Goal: Transaction & Acquisition: Purchase product/service

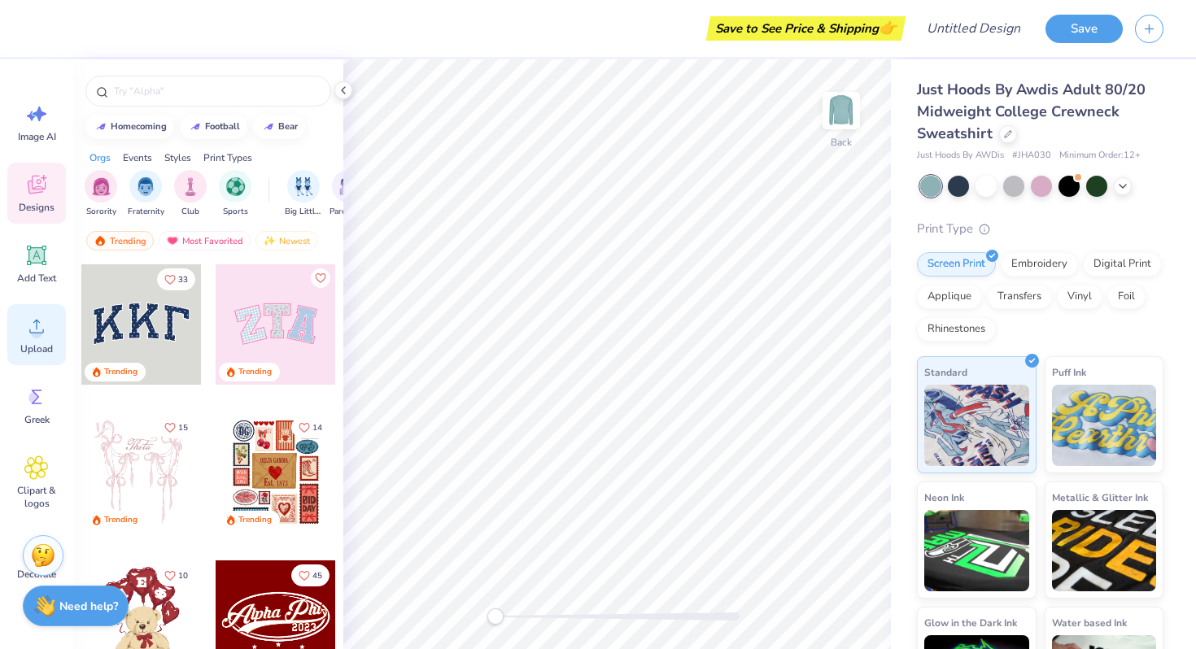
click at [33, 347] on span "Upload" at bounding box center [36, 348] width 33 height 13
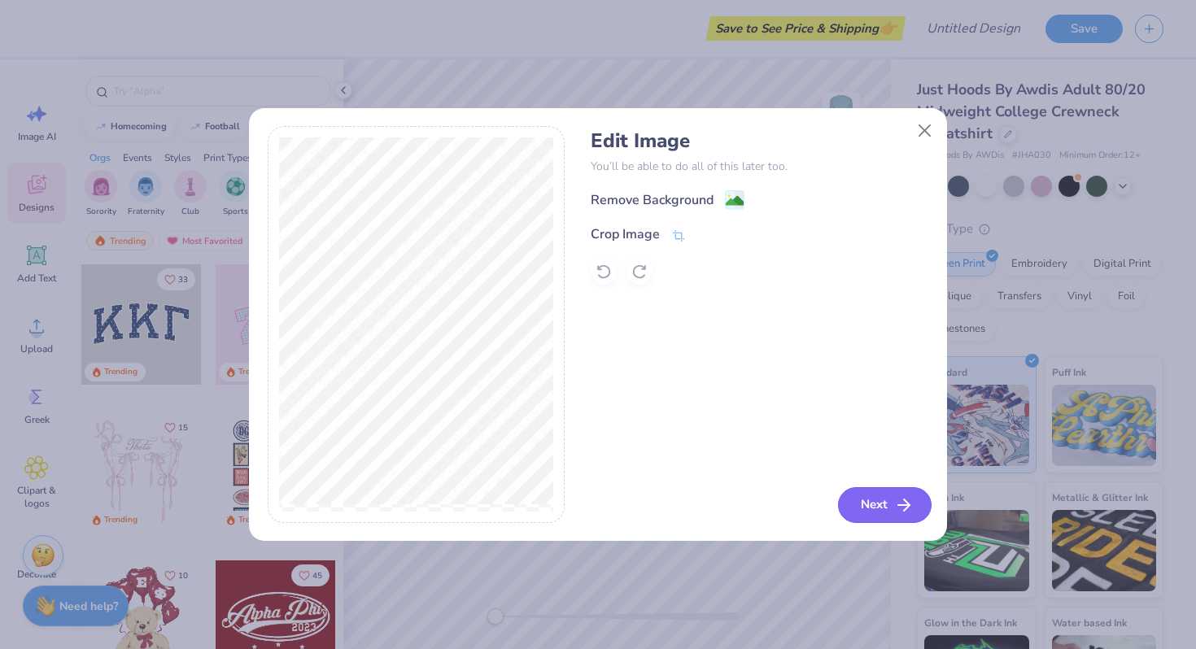
click at [868, 500] on button "Next" at bounding box center [885, 505] width 94 height 36
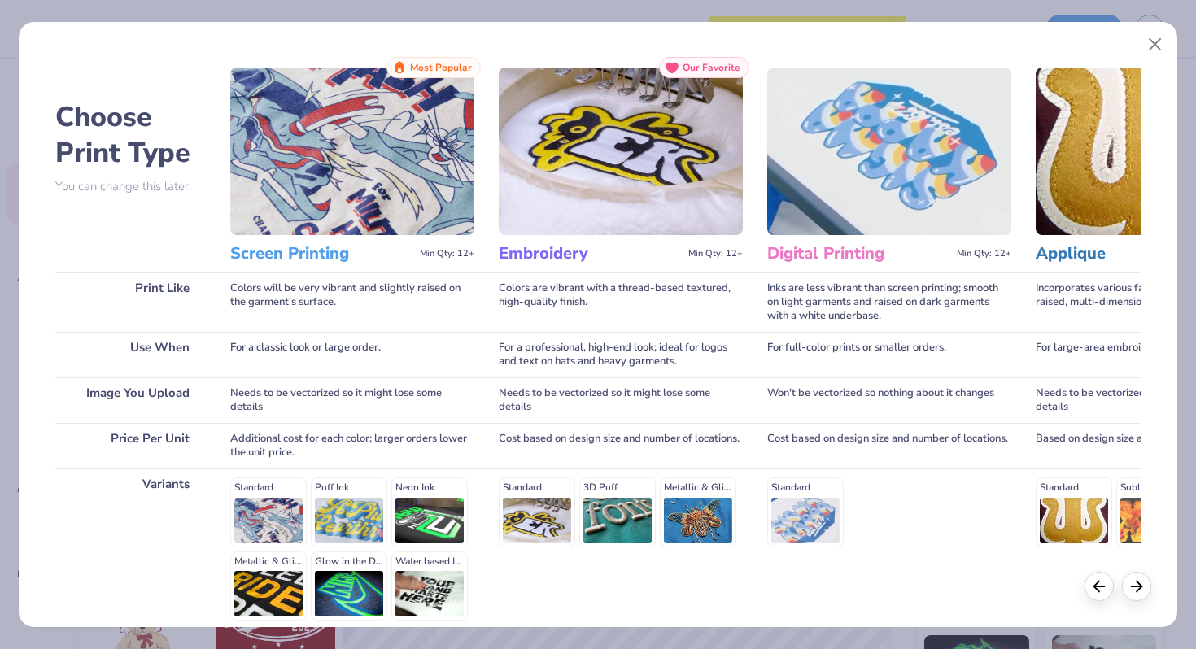
scroll to position [17, 0]
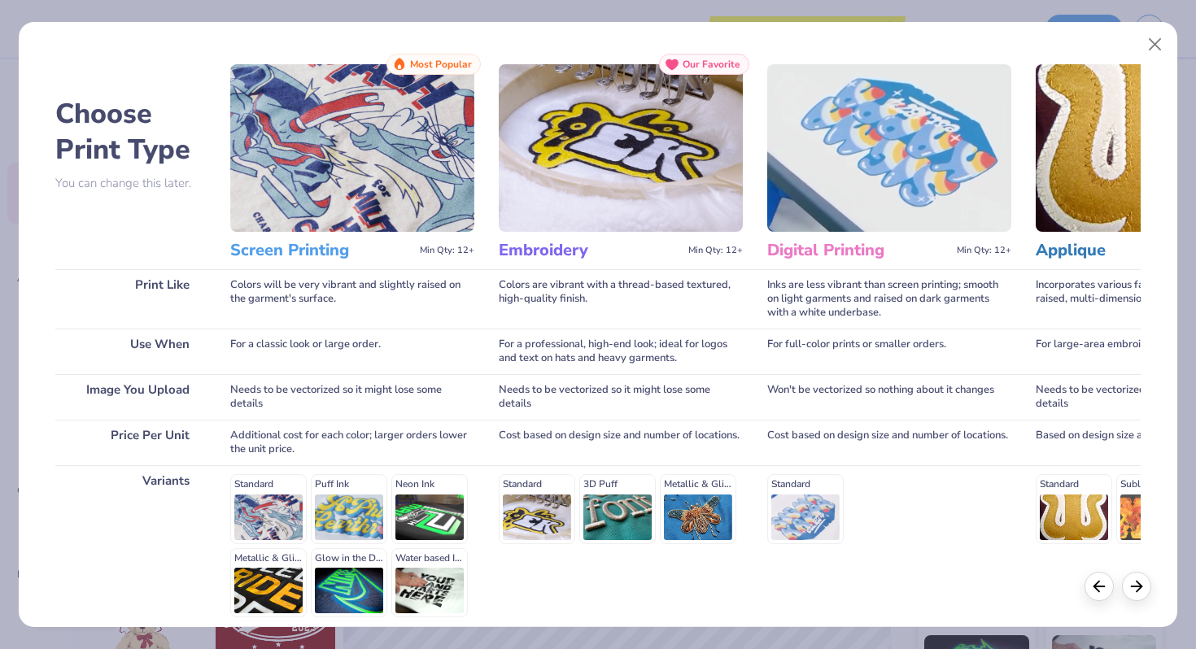
click at [347, 146] on img at bounding box center [352, 148] width 244 height 168
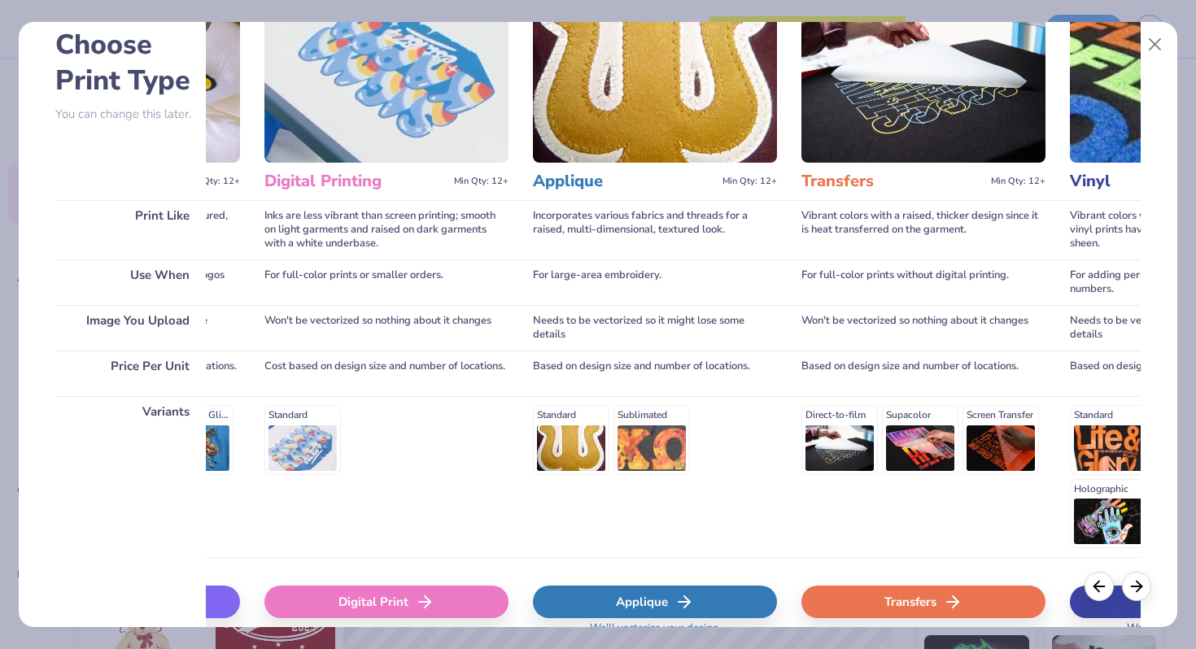
scroll to position [0, 0]
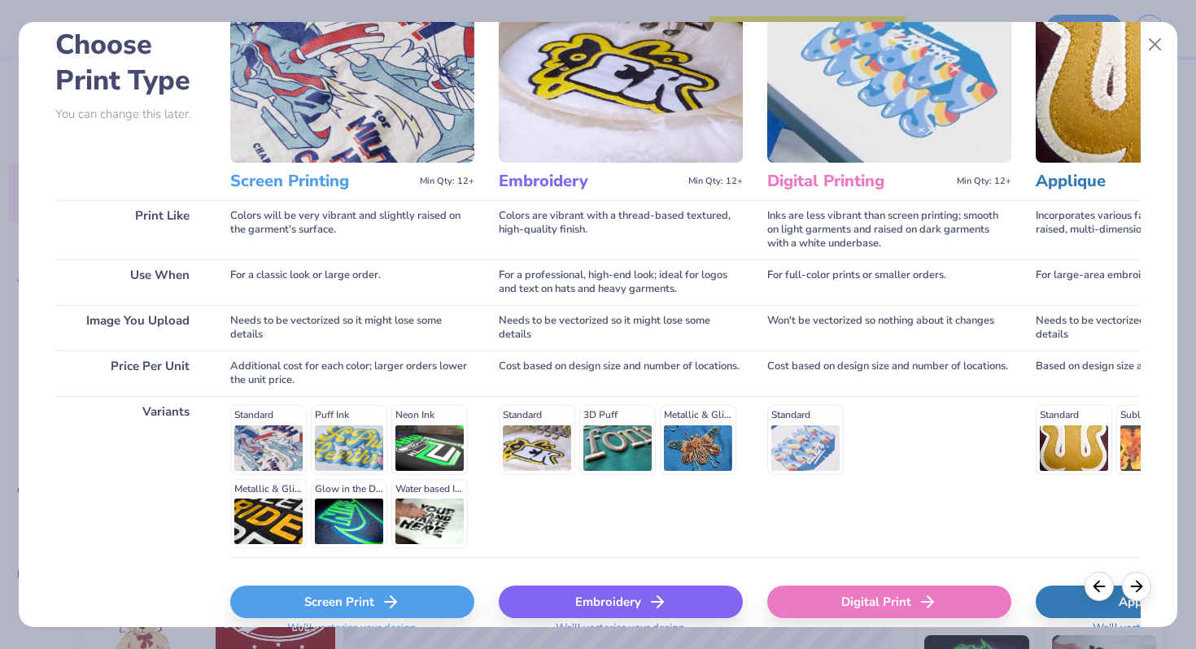
click at [346, 608] on div "Screen Print" at bounding box center [352, 602] width 244 height 33
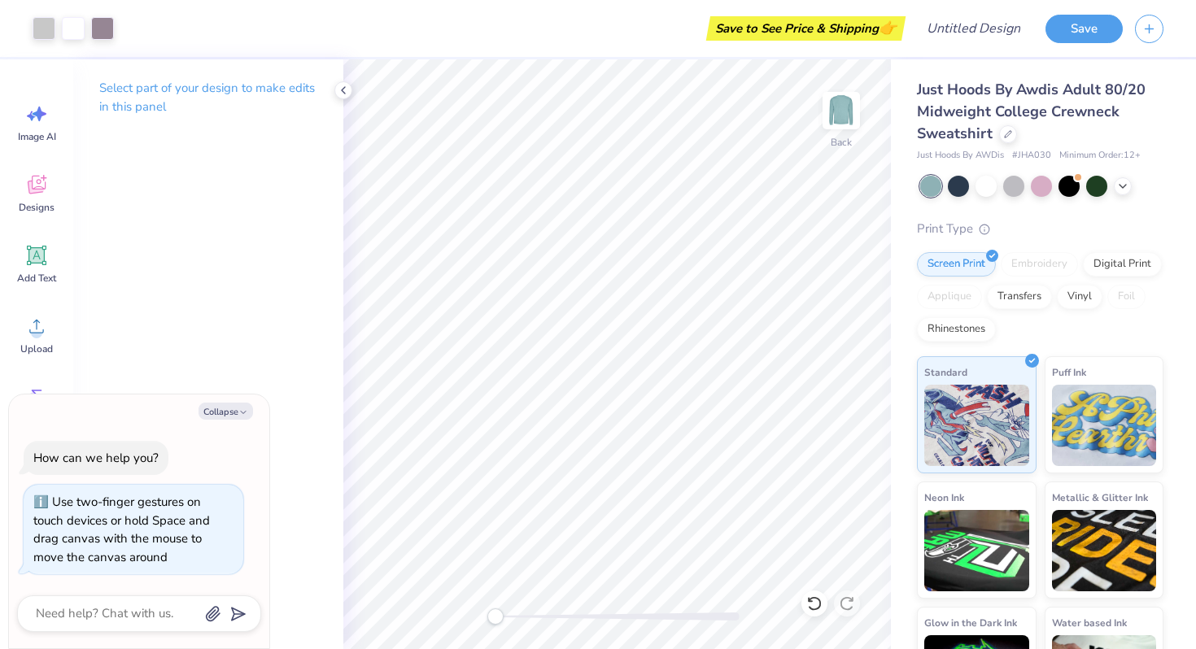
click at [483, 625] on div "Back" at bounding box center [616, 354] width 547 height 590
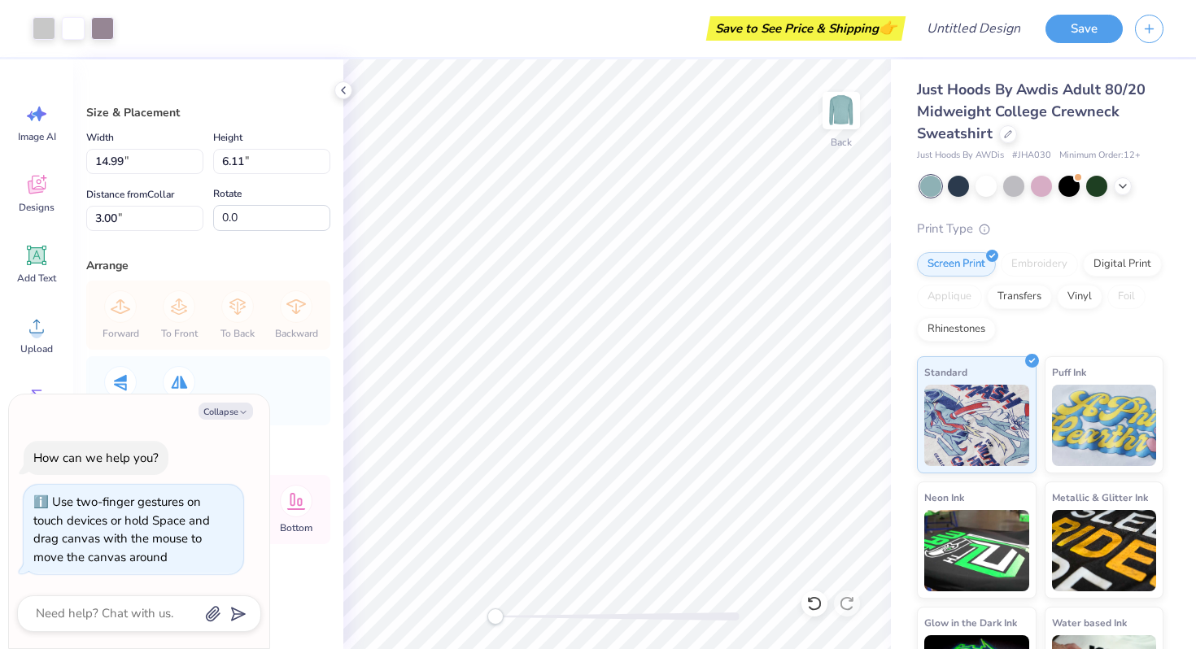
type textarea "x"
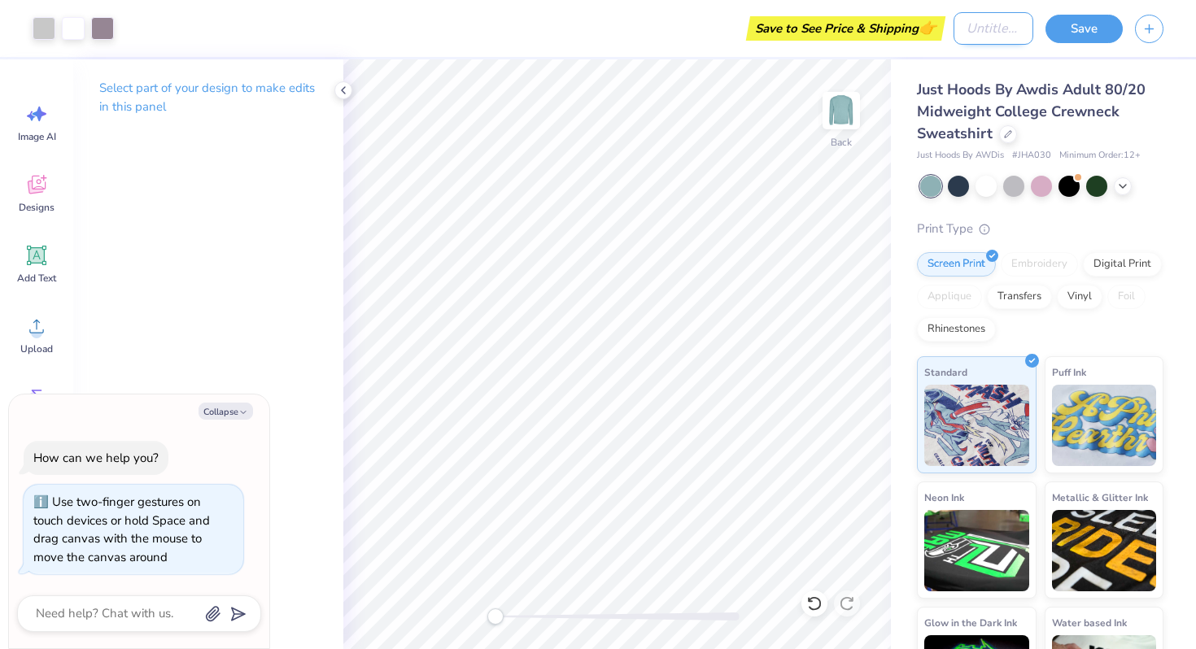
click at [953, 27] on input "Design Title" at bounding box center [993, 28] width 80 height 33
type input "s"
type textarea "x"
type input "se"
type textarea "x"
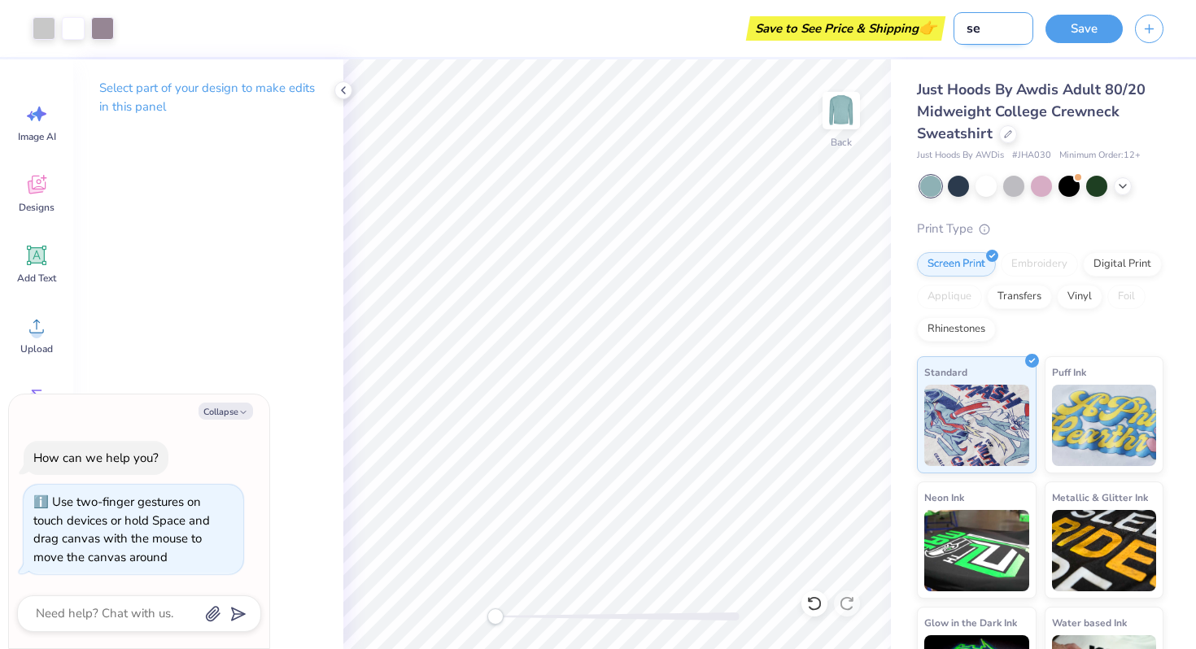
type input "sea"
type textarea "x"
type input "seaf"
type textarea "x"
type input "seafo"
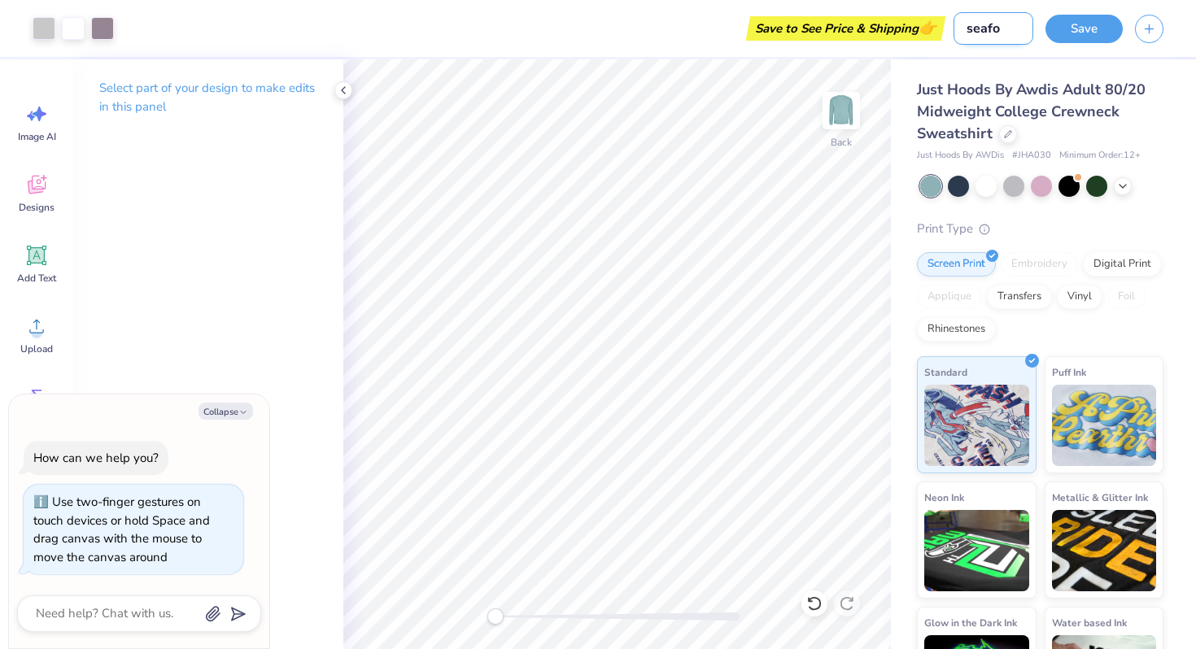
type textarea "x"
type input "seafoa"
type textarea "x"
type input "seafoam"
type textarea "x"
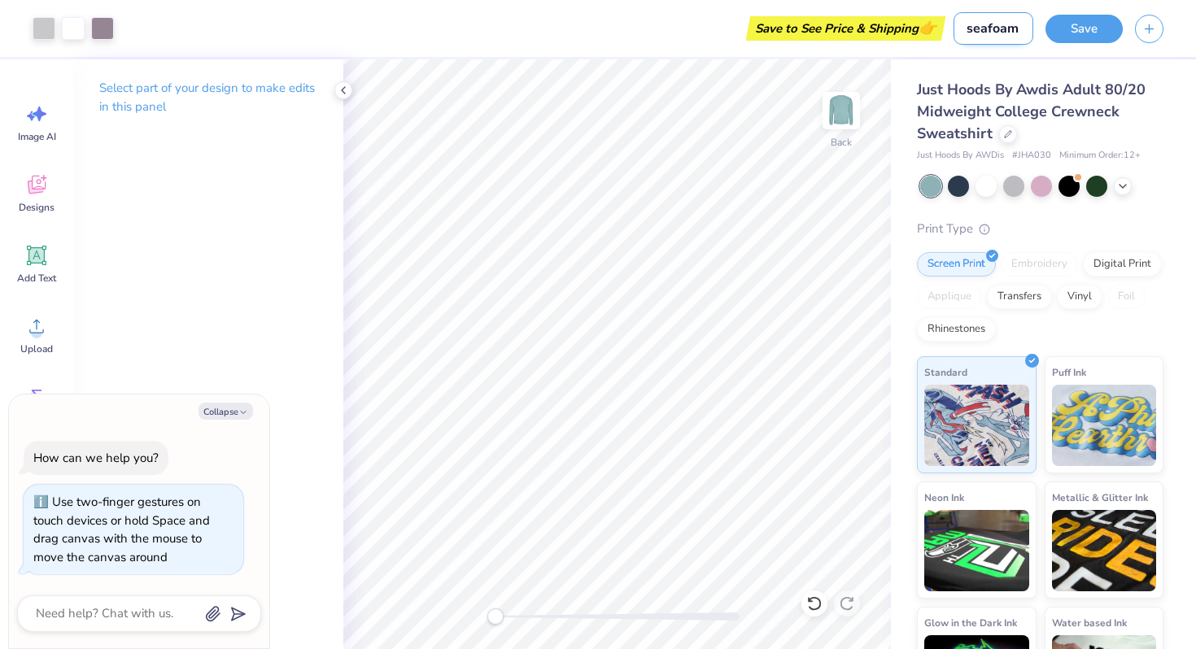
type input "seafoam"
click at [830, 55] on div "Save to See Price & Shipping 👉" at bounding box center [533, 28] width 815 height 57
click at [677, 33] on div "Save to See Price & Shipping 👉" at bounding box center [533, 28] width 815 height 57
click at [1077, 36] on button "Save" at bounding box center [1083, 26] width 77 height 28
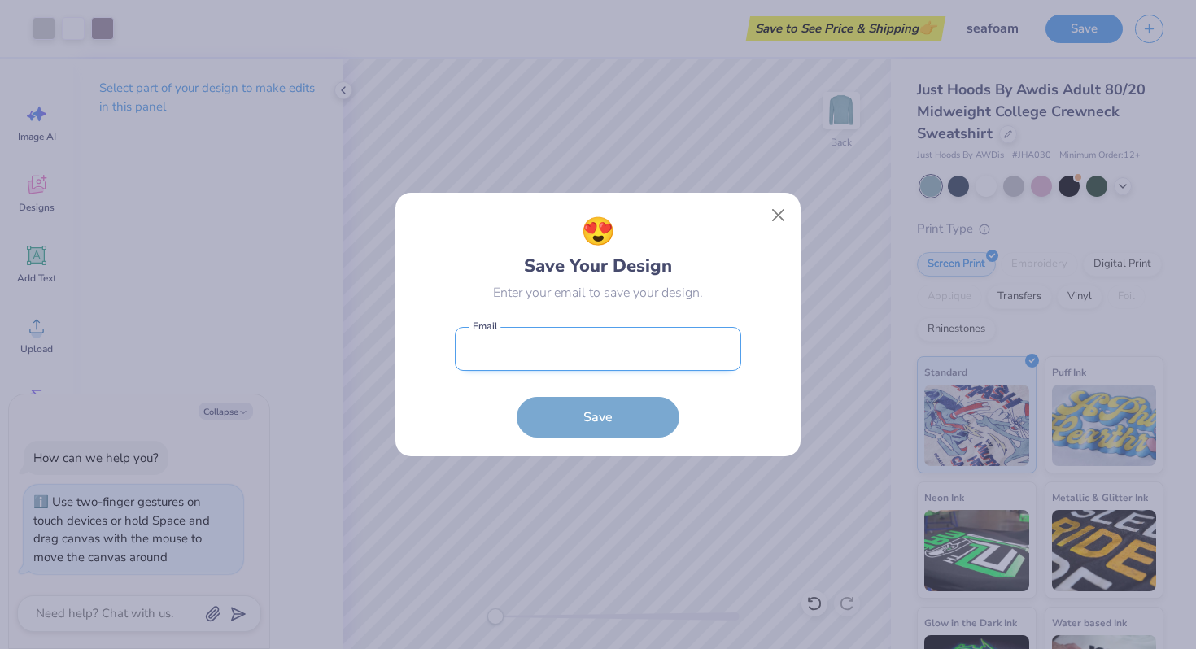
click at [629, 349] on input "email" at bounding box center [598, 349] width 286 height 45
type input "[EMAIL_ADDRESS][DOMAIN_NAME]"
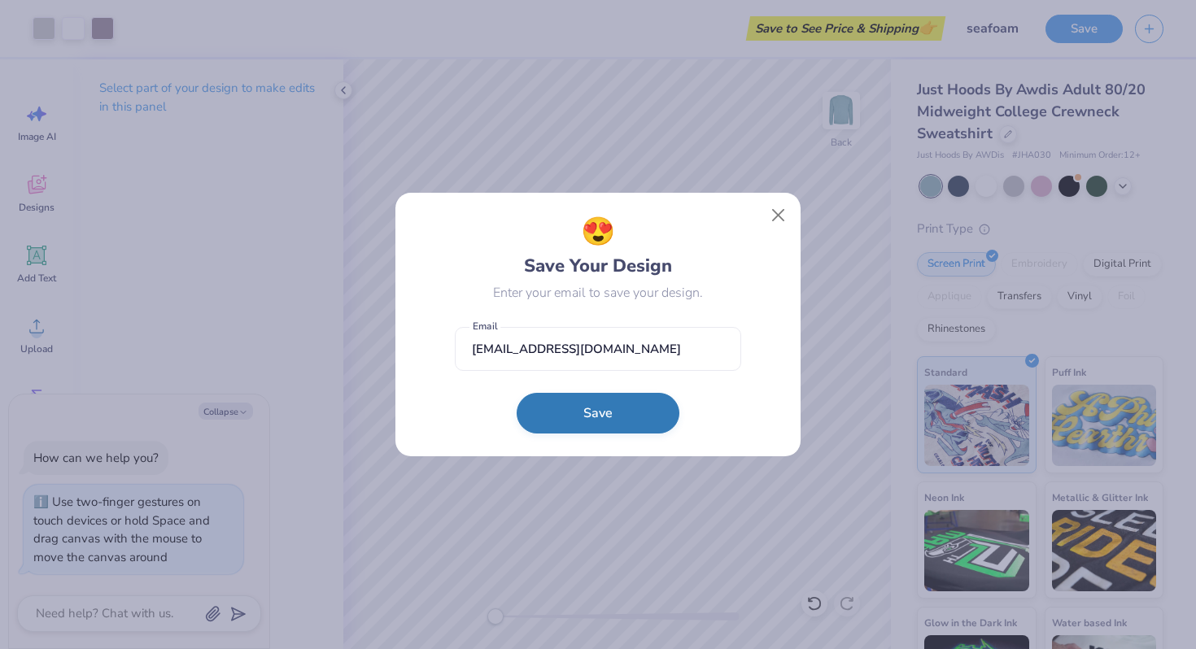
click at [578, 426] on button "Save" at bounding box center [598, 413] width 163 height 41
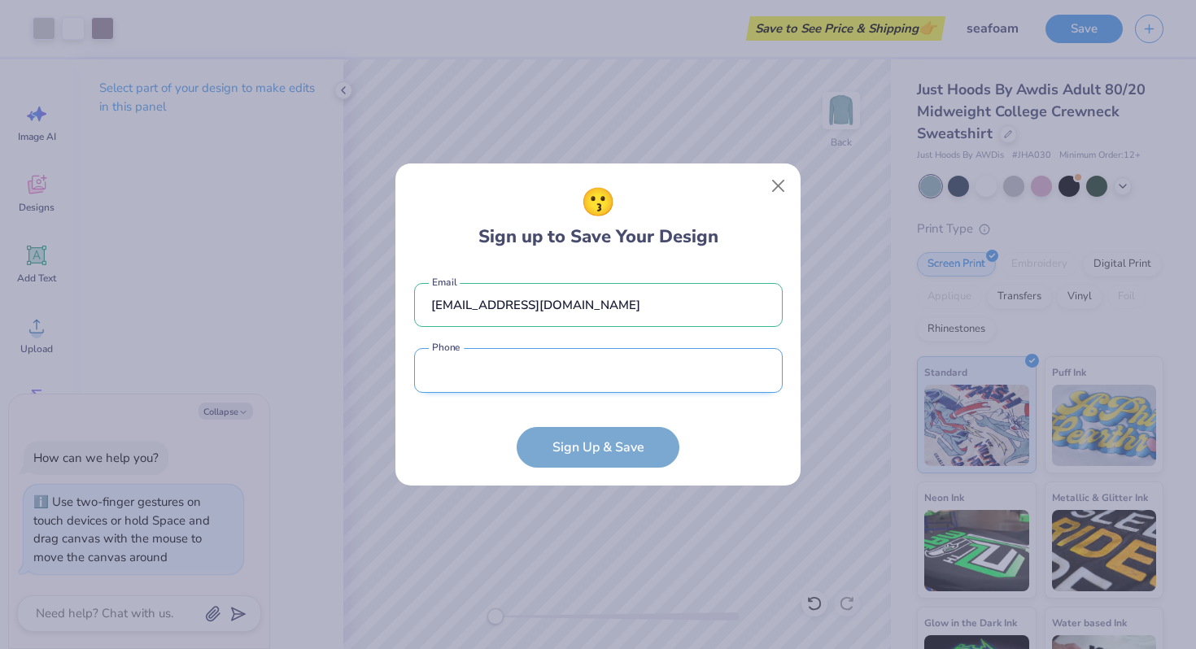
click at [528, 364] on input "tel" at bounding box center [598, 370] width 369 height 45
type input "[PHONE_NUMBER]"
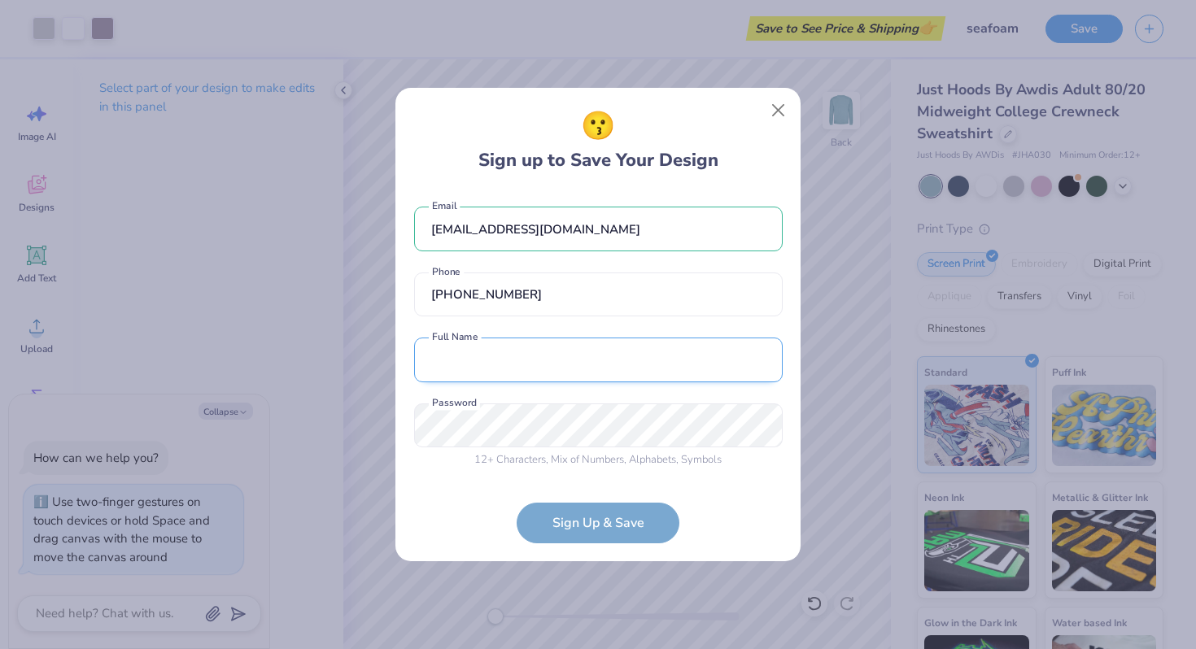
click at [500, 372] on input "text" at bounding box center [598, 360] width 369 height 45
type input "[PERSON_NAME]"
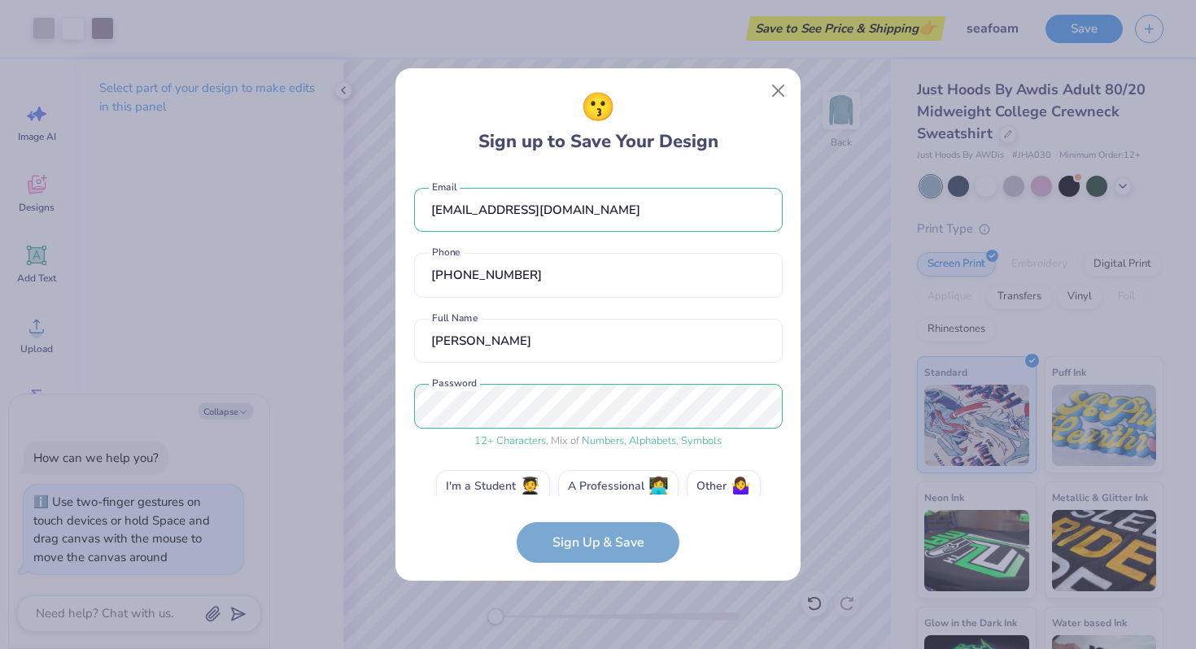
scroll to position [23, 0]
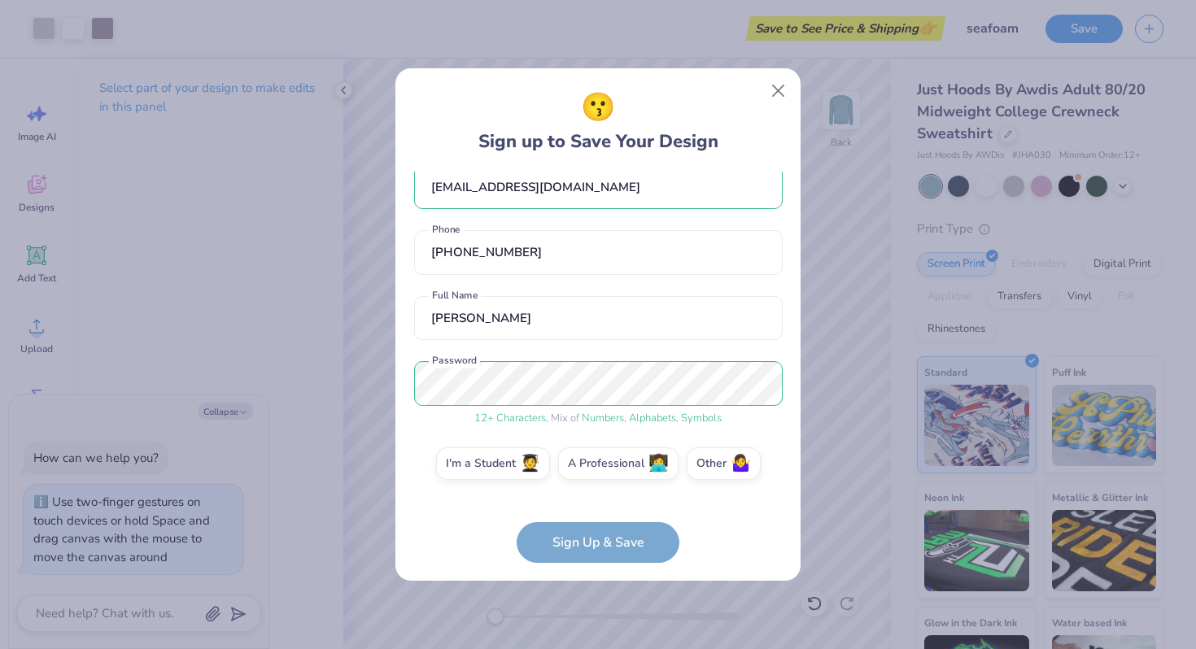
click at [586, 549] on form "[EMAIL_ADDRESS][DOMAIN_NAME] Email [PHONE_NUMBER] Phone [PERSON_NAME] Full Name…" at bounding box center [598, 367] width 369 height 391
click at [607, 542] on form "[EMAIL_ADDRESS][DOMAIN_NAME] Email [PHONE_NUMBER] Phone [PERSON_NAME] Full Name…" at bounding box center [598, 367] width 369 height 391
click at [590, 539] on form "[EMAIL_ADDRESS][DOMAIN_NAME] Email [PHONE_NUMBER] Phone [PERSON_NAME] Full Name…" at bounding box center [598, 367] width 369 height 391
click at [508, 468] on label "I'm a Student 🧑‍🎓" at bounding box center [493, 461] width 114 height 33
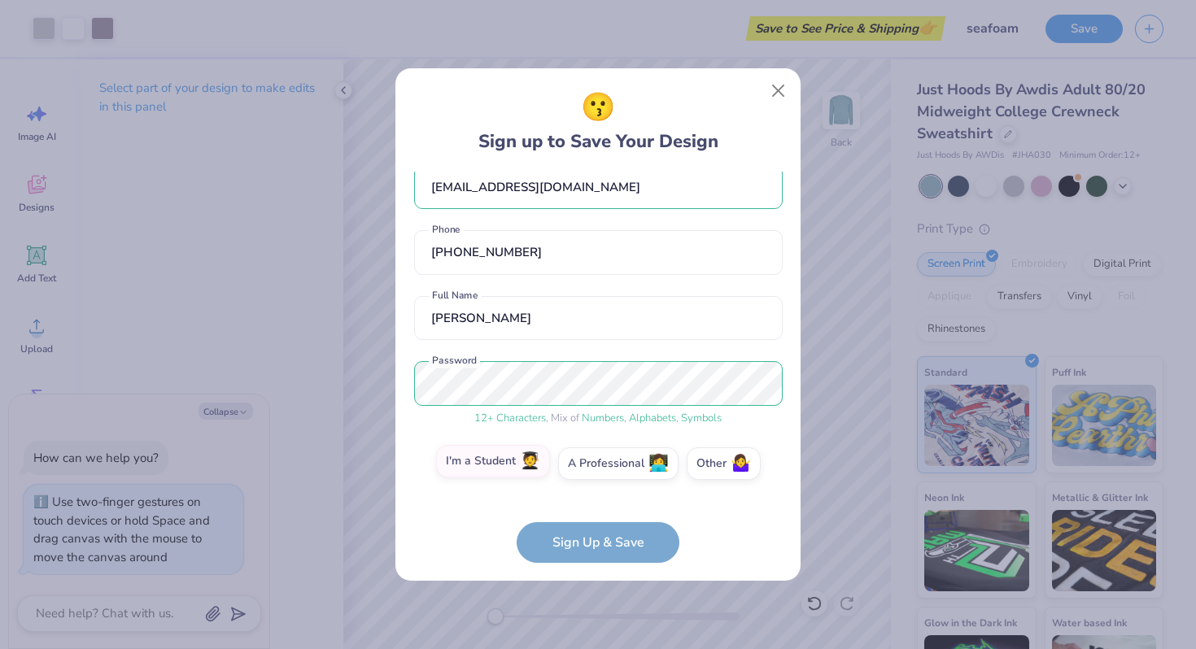
click at [593, 486] on input "I'm a Student 🧑‍🎓" at bounding box center [598, 491] width 11 height 11
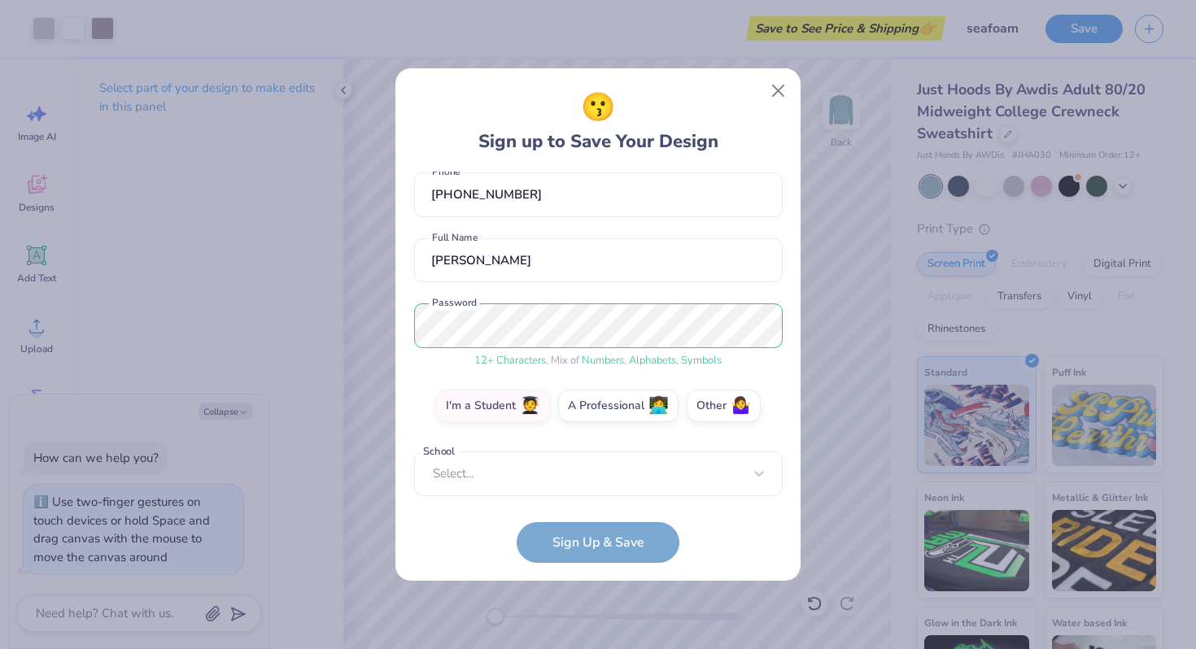
click at [524, 482] on div "[EMAIL_ADDRESS][DOMAIN_NAME] Email [PHONE_NUMBER] Phone [PERSON_NAME] Full Name…" at bounding box center [598, 334] width 369 height 325
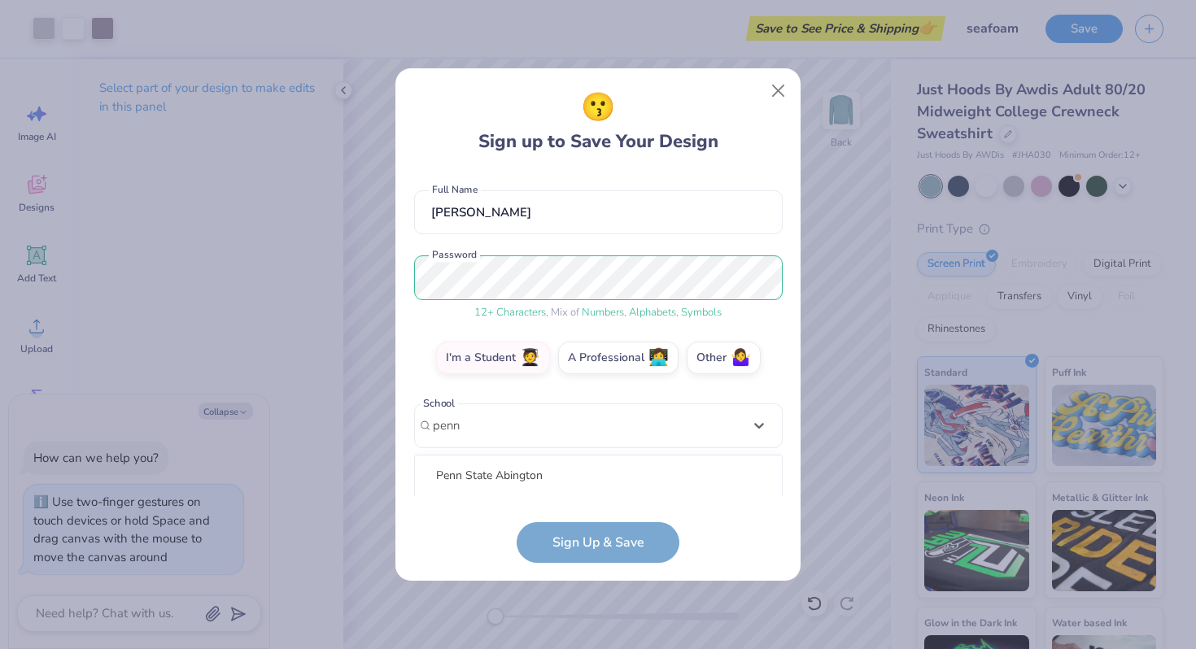
scroll to position [333, 0]
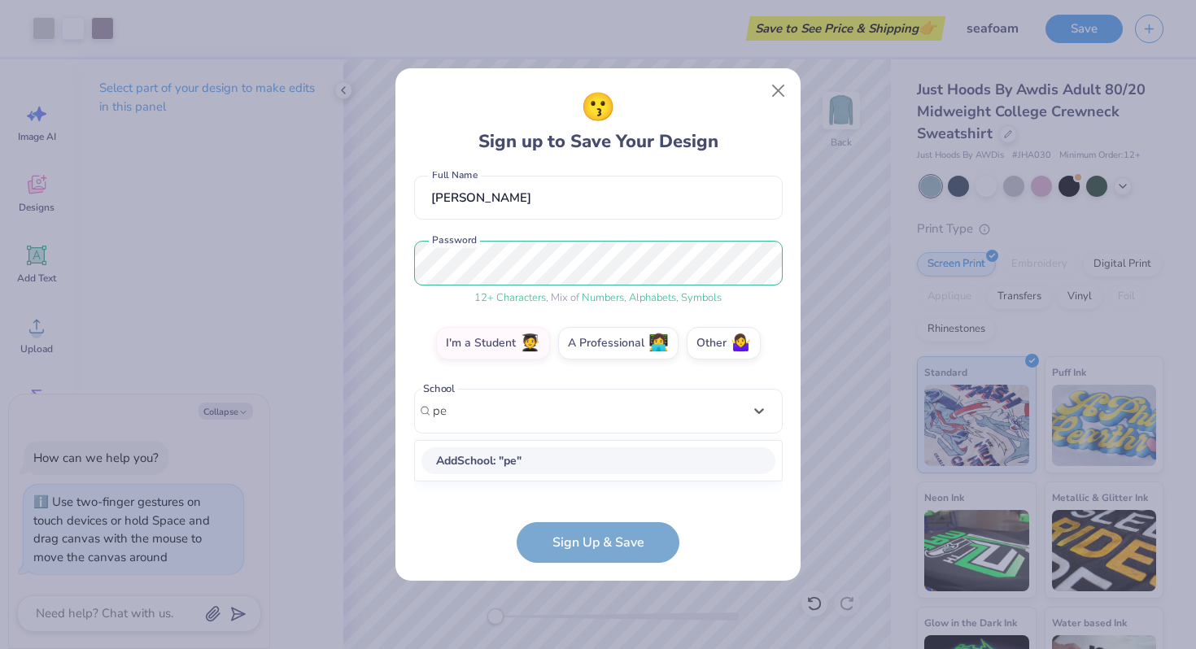
type input "p"
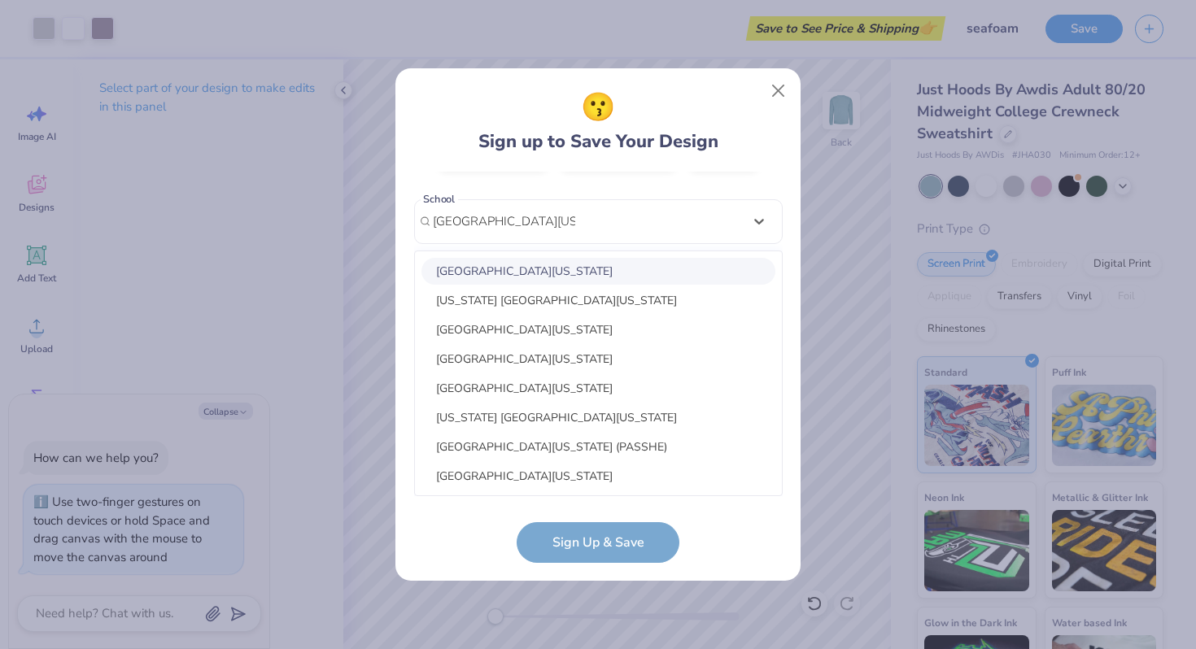
click at [528, 268] on div "[GEOGRAPHIC_DATA][US_STATE]" at bounding box center [598, 271] width 354 height 27
type input "[GEOGRAPHIC_DATA][US_STATE]"
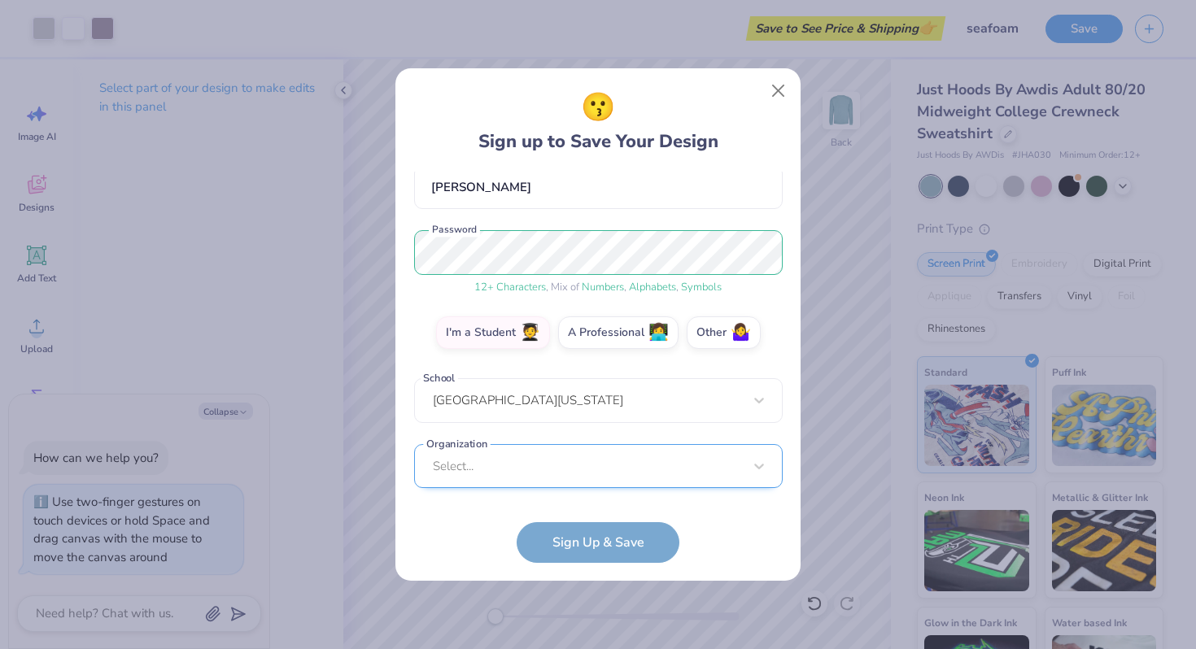
click at [517, 462] on div "Select..." at bounding box center [598, 466] width 369 height 45
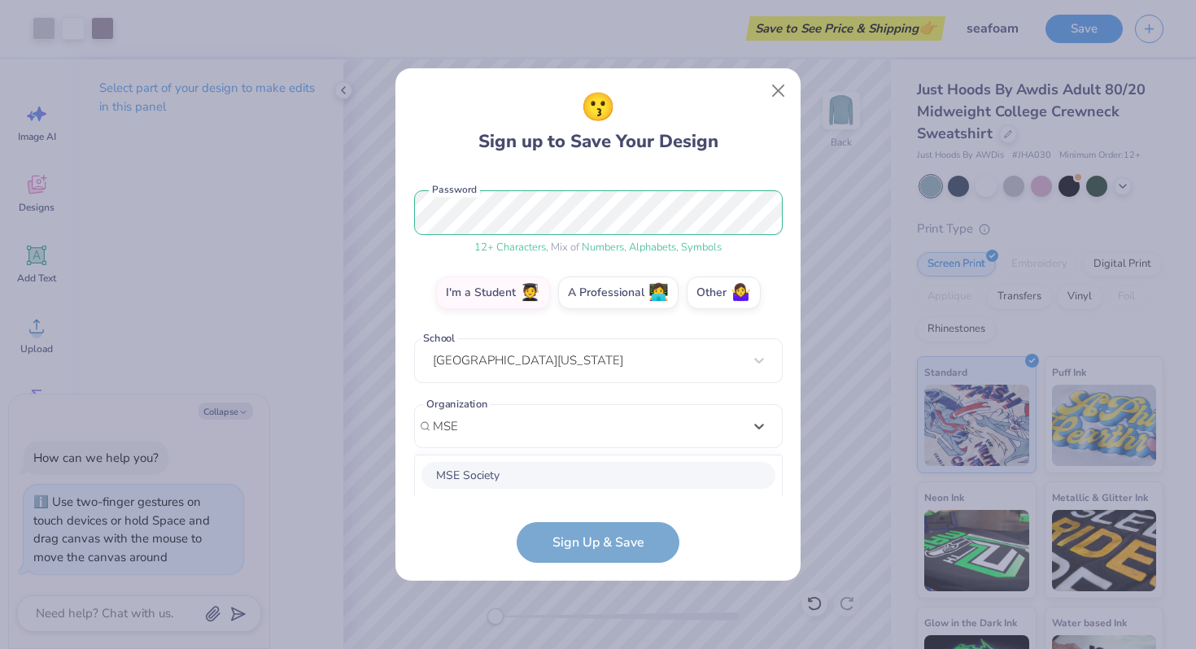
scroll to position [398, 0]
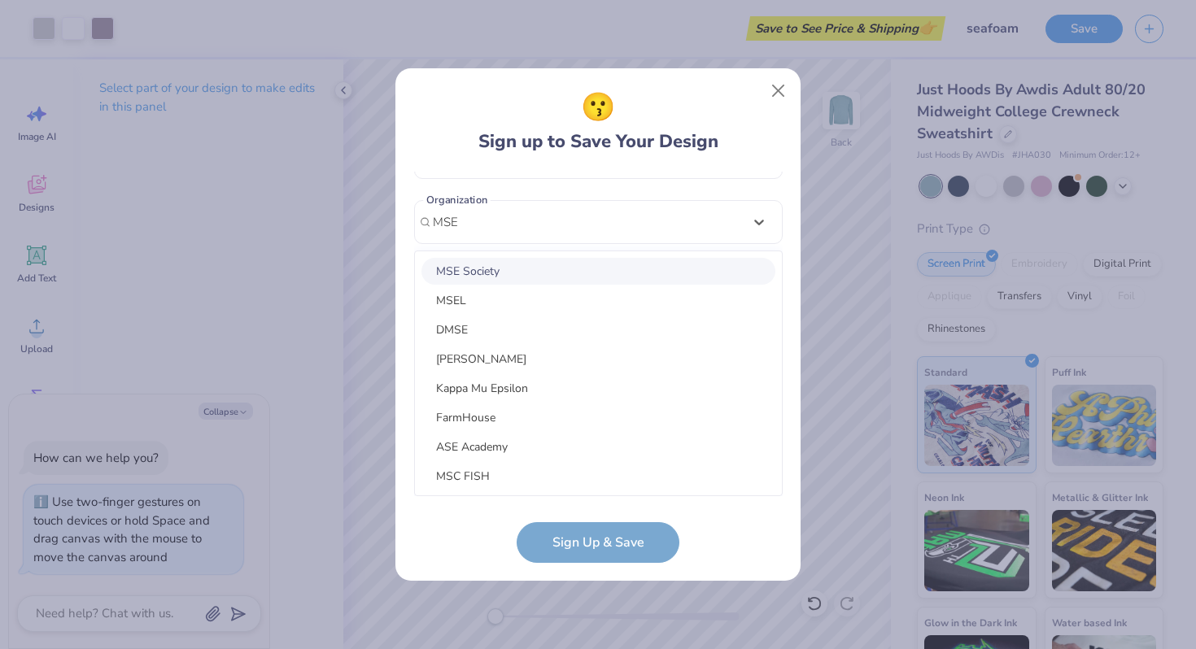
click at [478, 272] on div "MSE Society" at bounding box center [598, 271] width 354 height 27
type input "MSE"
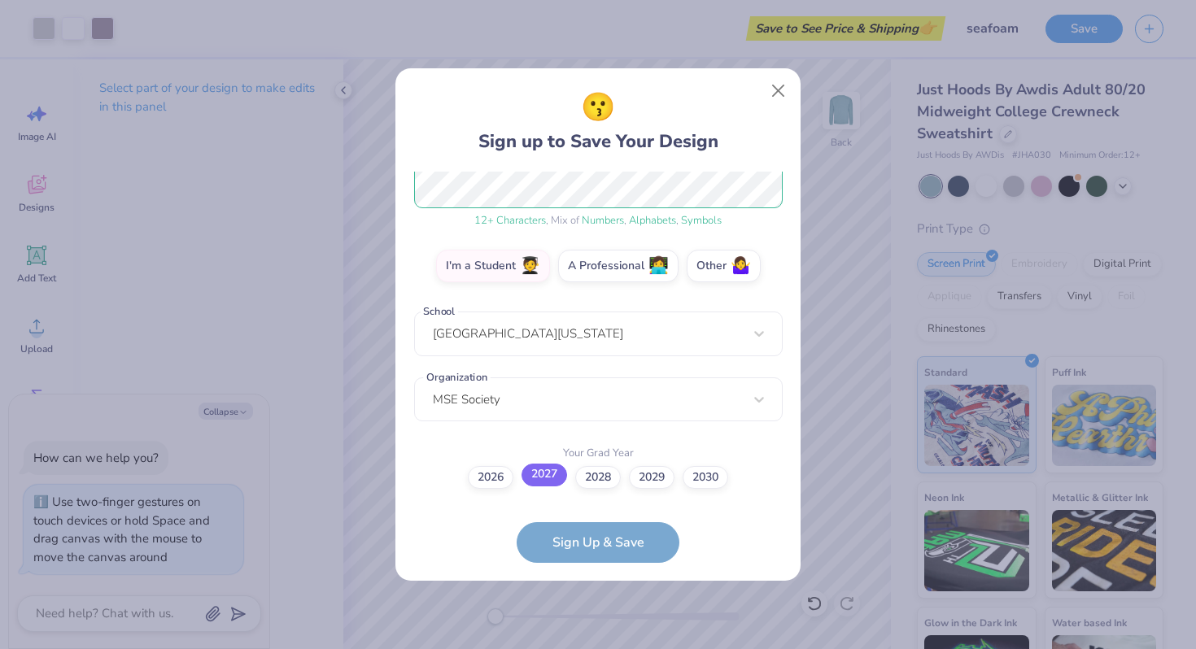
click at [550, 480] on label "2027" at bounding box center [544, 475] width 46 height 23
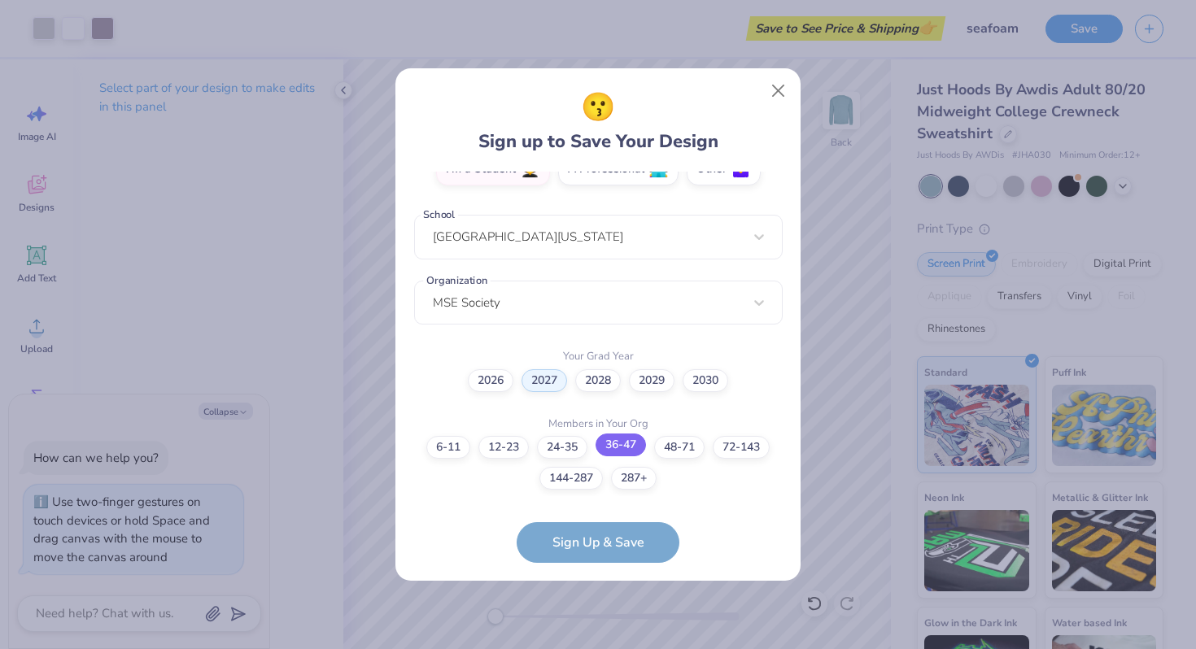
click at [625, 451] on label "36-47" at bounding box center [620, 445] width 50 height 23
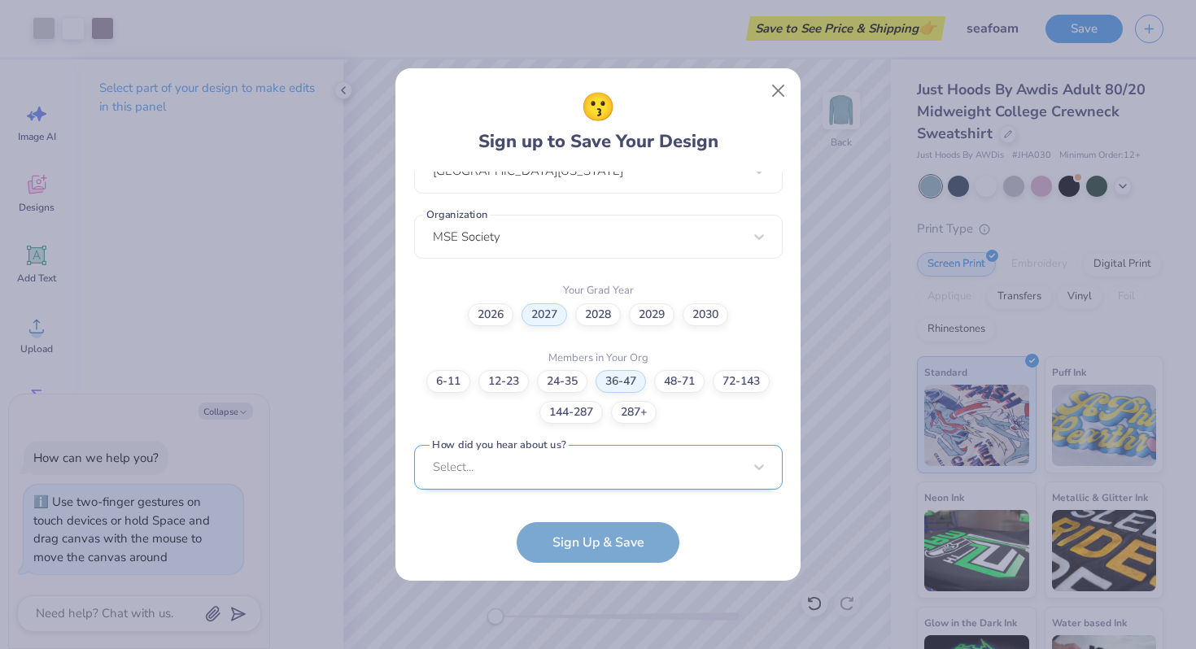
click at [561, 482] on div "[EMAIL_ADDRESS][DOMAIN_NAME] Email [PHONE_NUMBER] Phone [PERSON_NAME] Full Name…" at bounding box center [598, 334] width 369 height 325
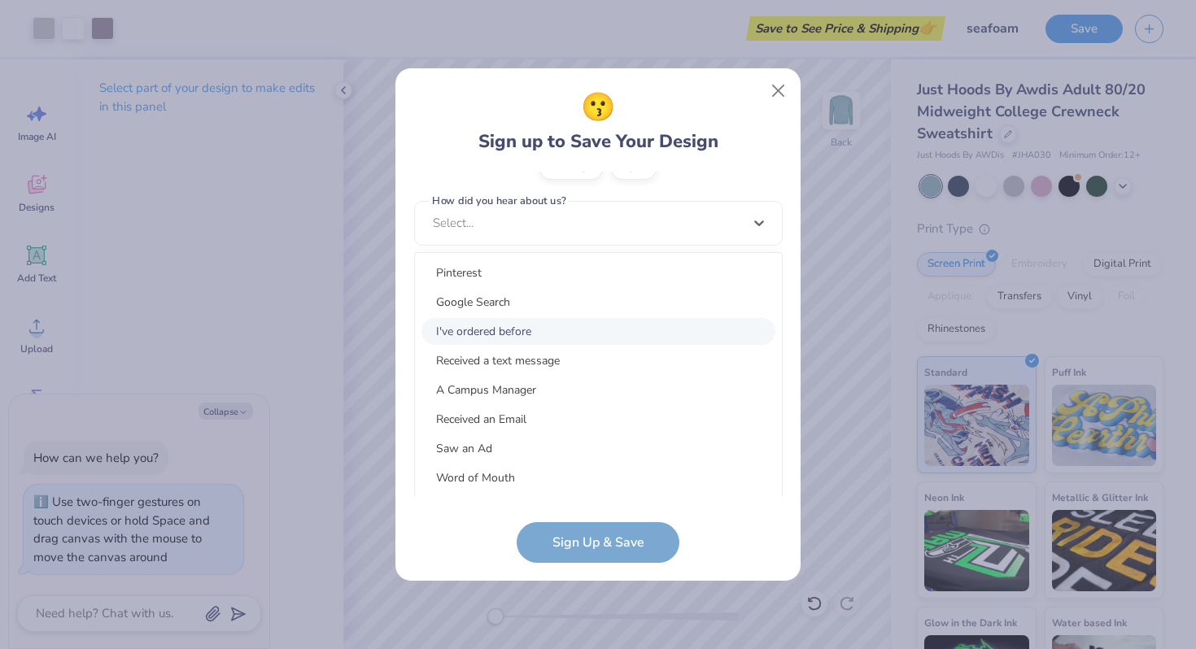
click at [478, 330] on div "I've ordered before" at bounding box center [598, 331] width 354 height 27
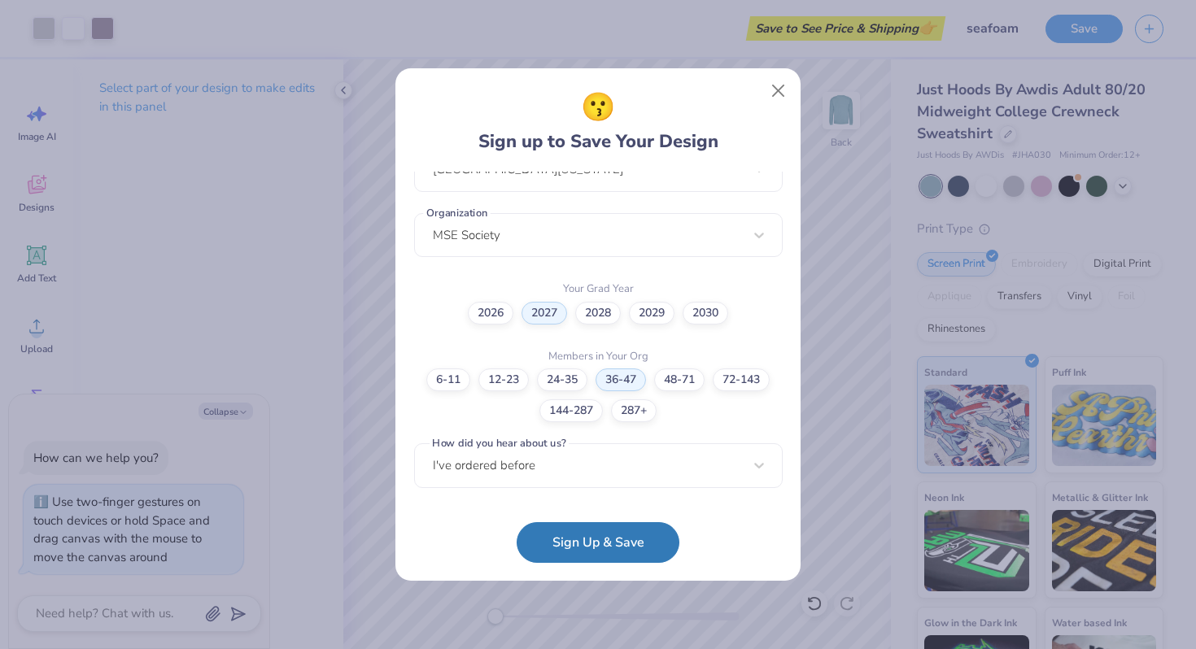
scroll to position [383, 0]
click at [566, 534] on button "Sign Up & Save" at bounding box center [598, 538] width 163 height 41
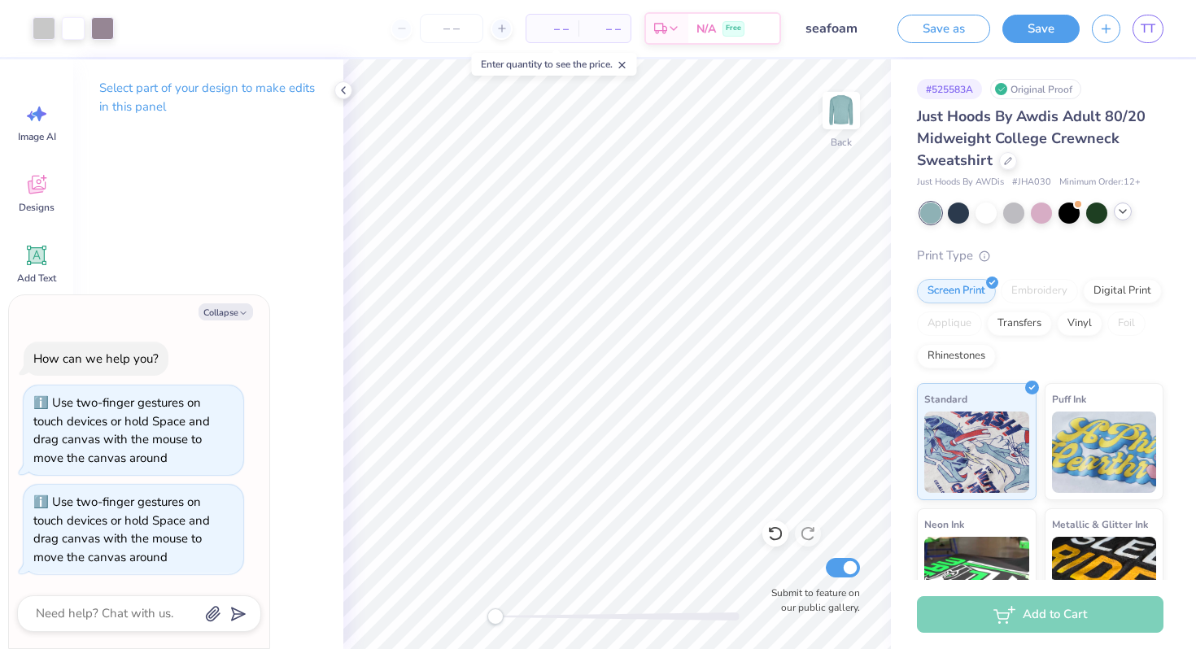
click at [1123, 216] on icon at bounding box center [1122, 211] width 13 height 13
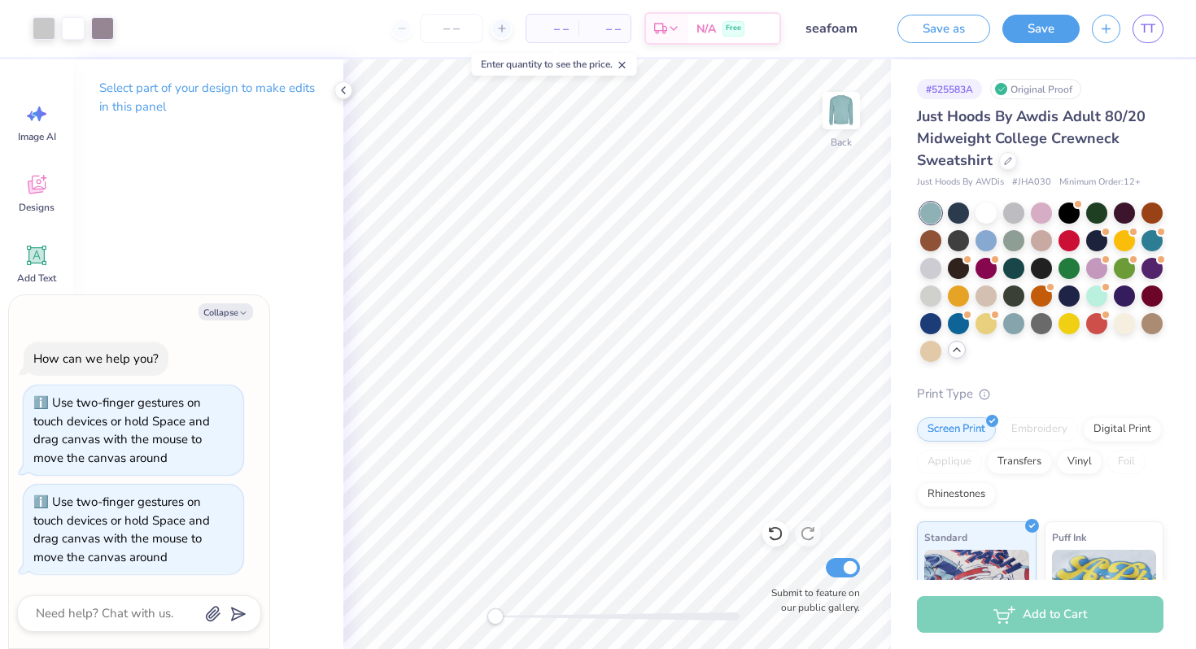
scroll to position [19, 0]
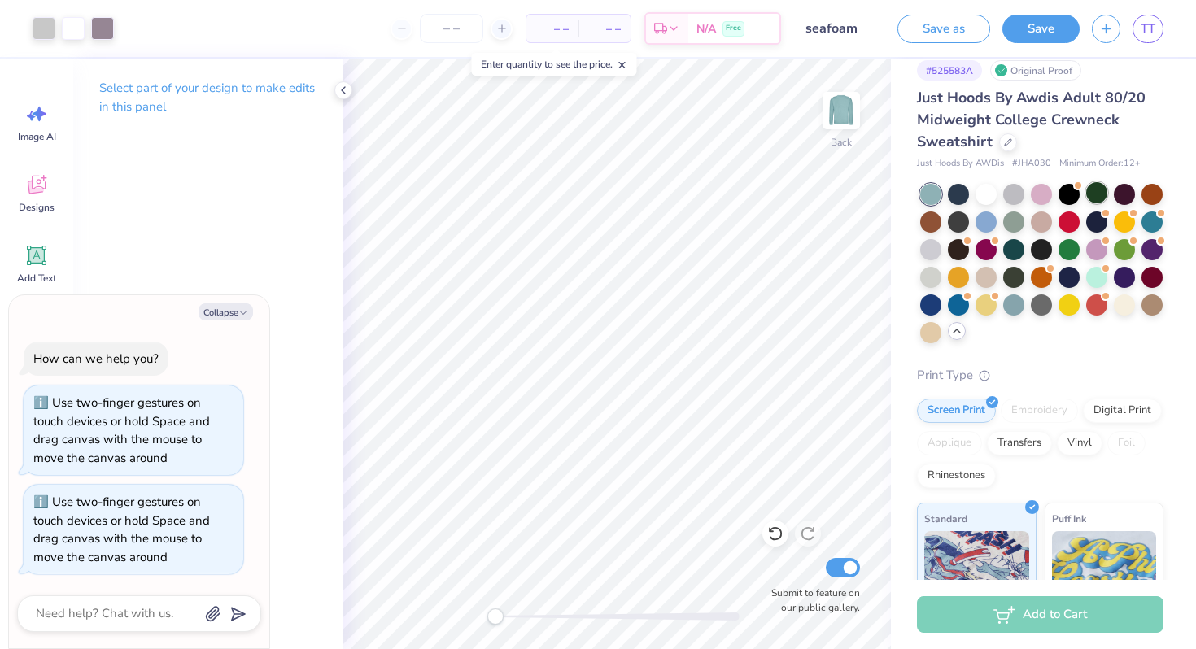
click at [1093, 187] on div at bounding box center [1096, 192] width 21 height 21
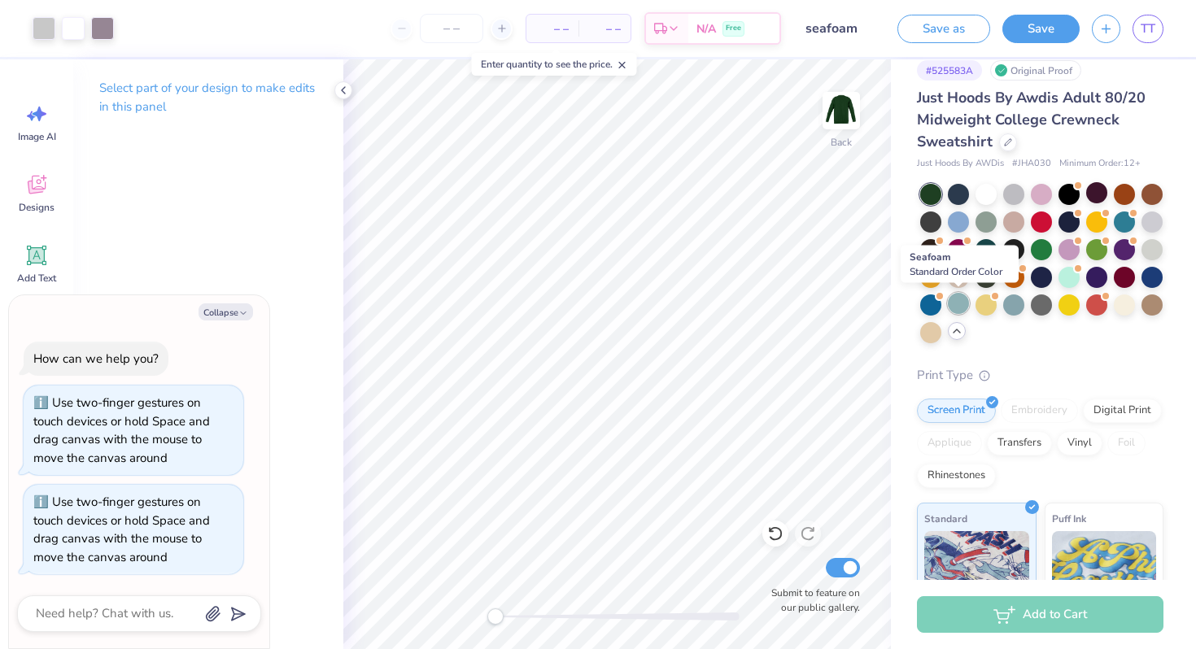
click at [952, 308] on div at bounding box center [958, 303] width 21 height 21
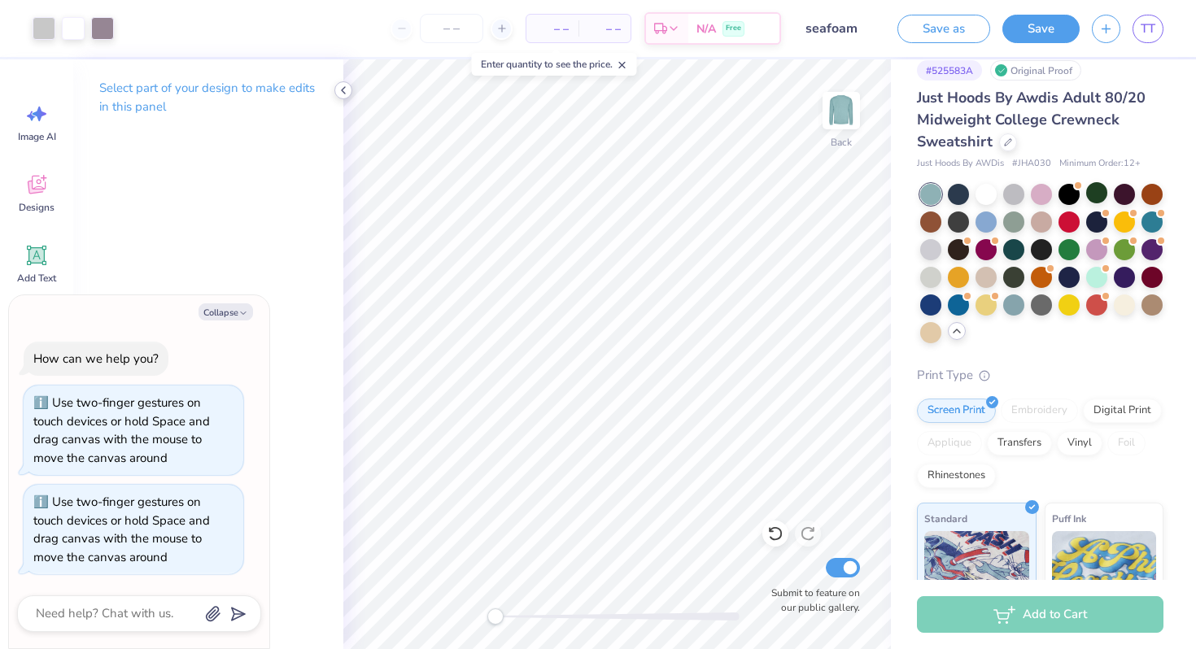
click at [341, 92] on icon at bounding box center [343, 90] width 13 height 13
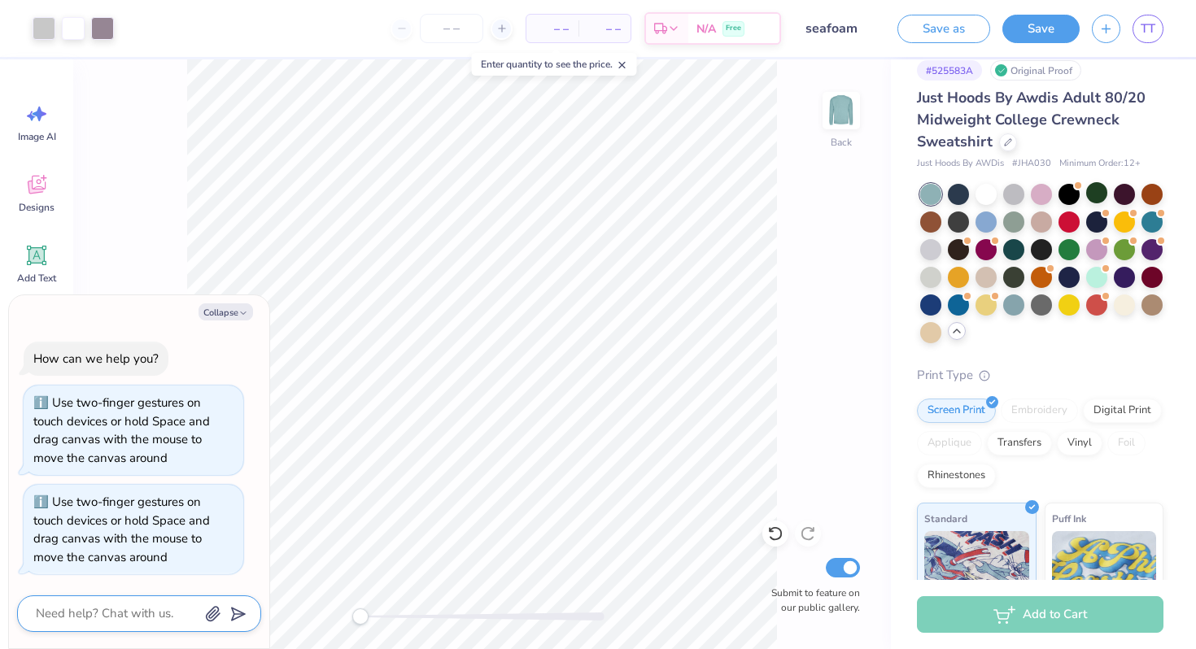
click at [155, 615] on textarea at bounding box center [116, 614] width 165 height 22
click at [218, 316] on button "Collapse" at bounding box center [225, 311] width 55 height 17
type textarea "x"
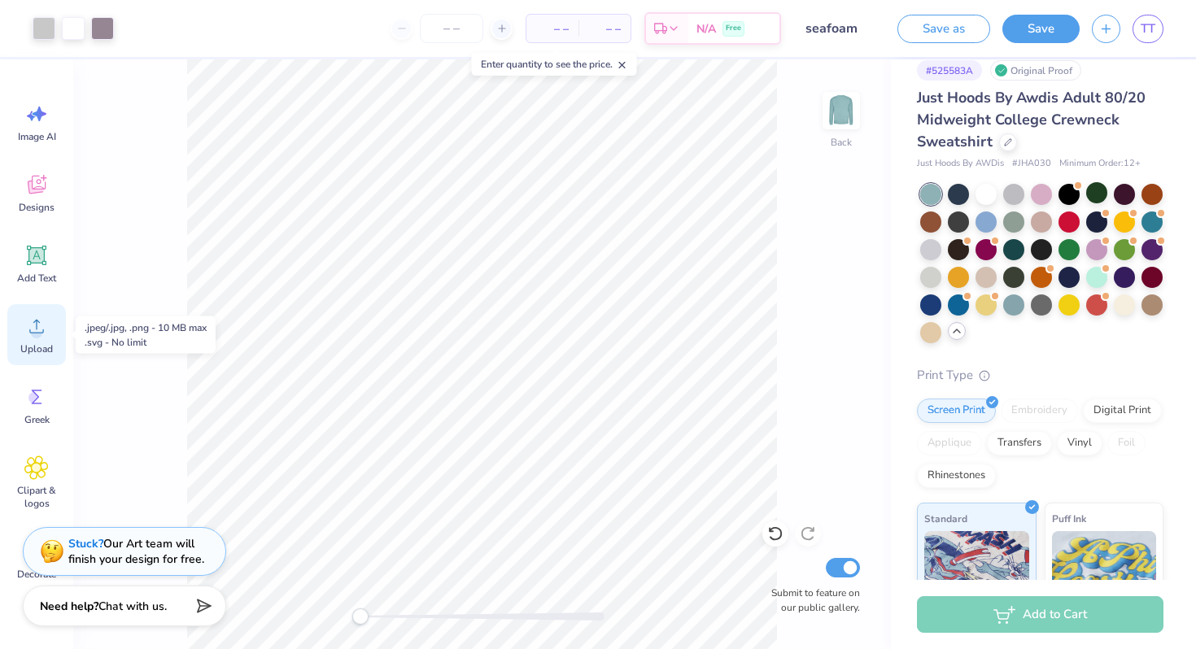
click at [32, 322] on icon at bounding box center [36, 326] width 24 height 24
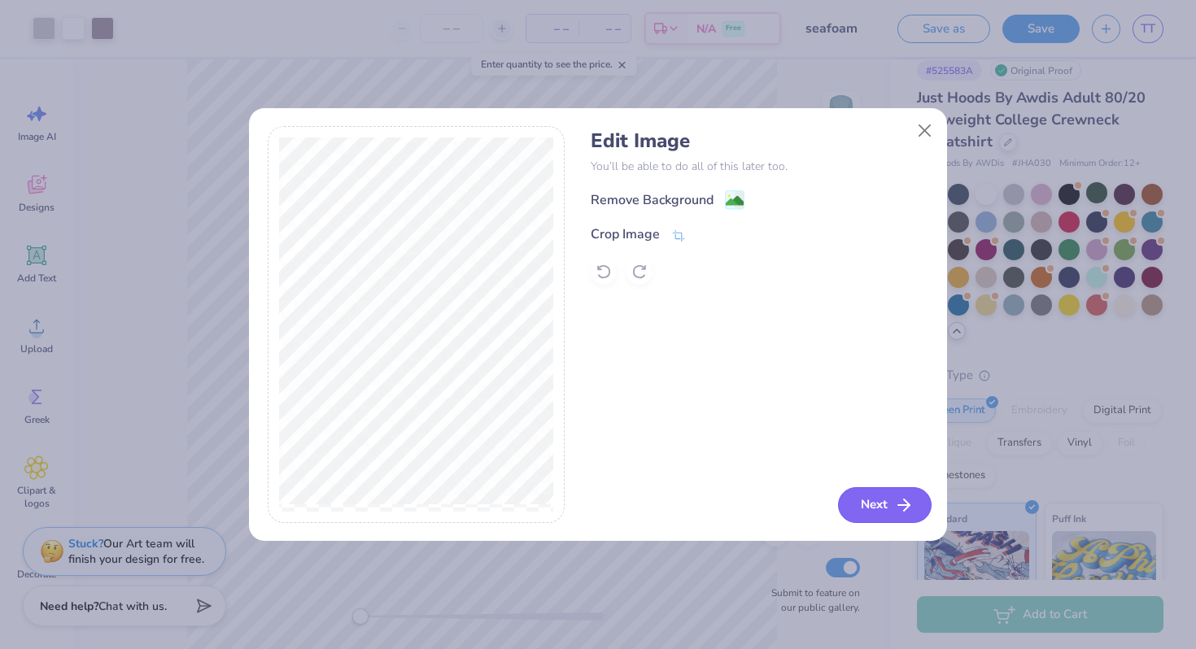
click at [888, 504] on button "Next" at bounding box center [885, 505] width 94 height 36
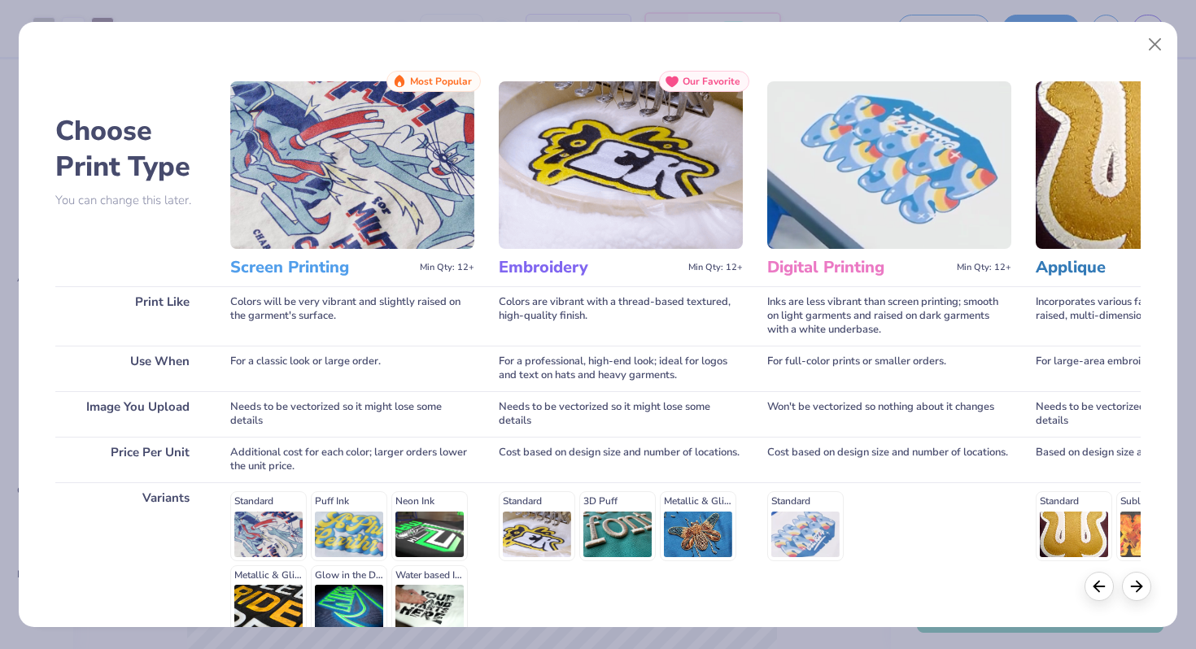
scroll to position [162, 0]
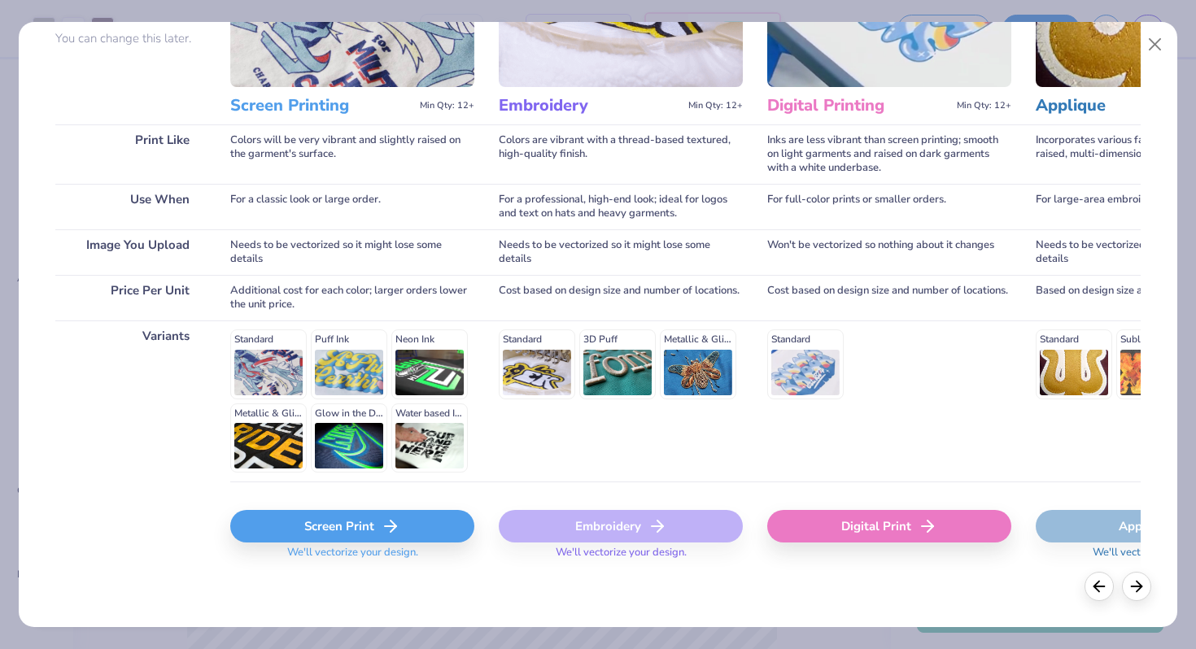
click at [334, 519] on div "Screen Print" at bounding box center [352, 526] width 244 height 33
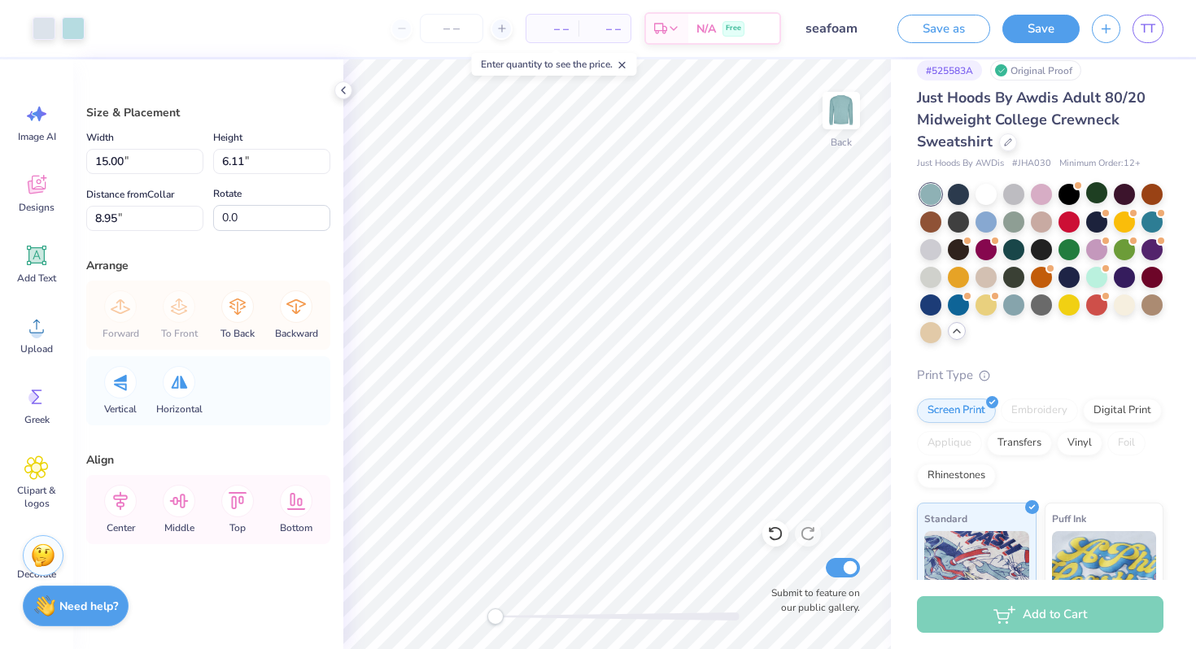
type input "14.99"
type input "3.00"
type input "15.00"
type input "8.95"
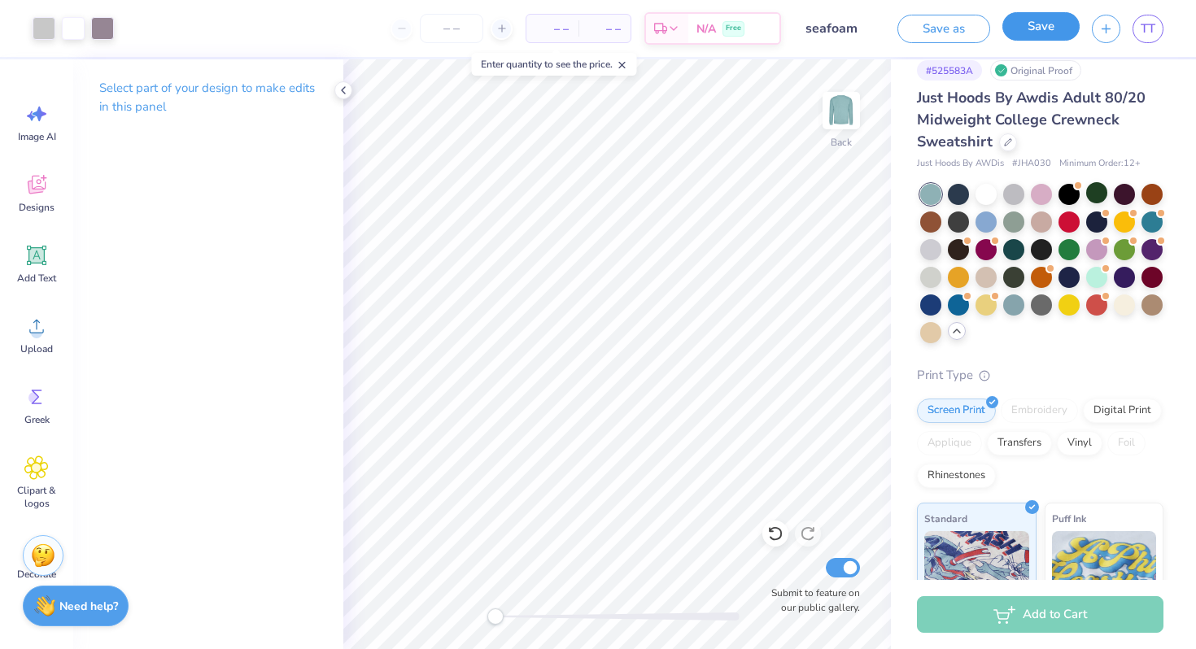
click at [1028, 27] on button "Save" at bounding box center [1040, 26] width 77 height 28
click at [1057, 30] on button "Save" at bounding box center [1040, 26] width 77 height 28
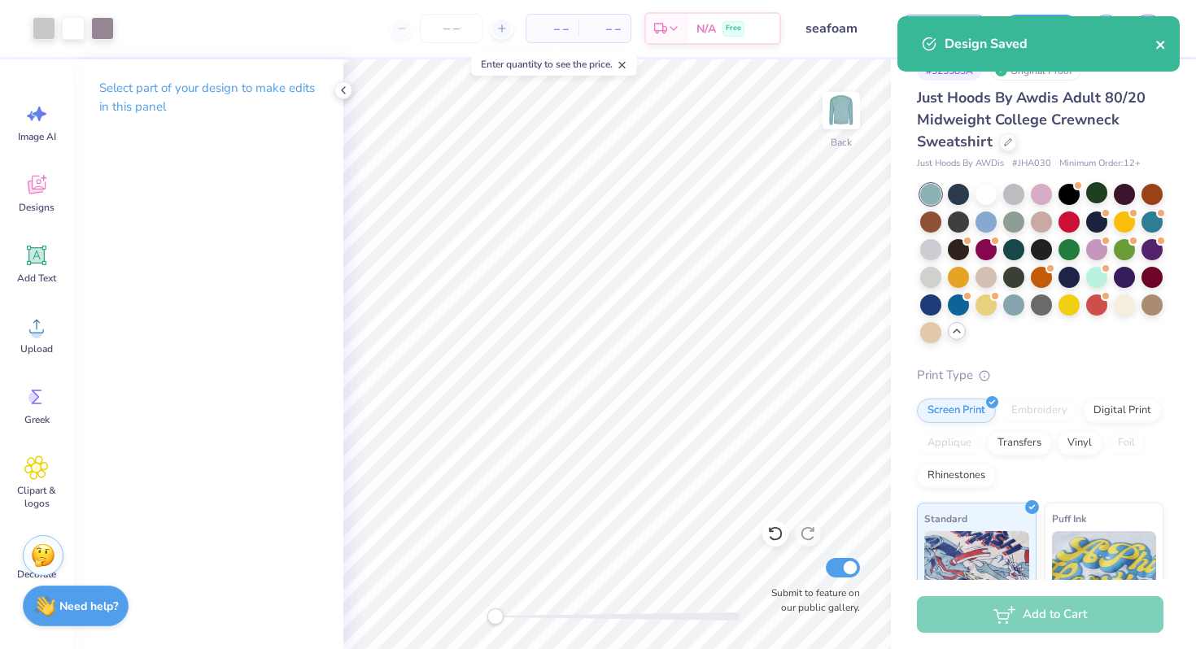
click at [1158, 42] on icon "close" at bounding box center [1160, 45] width 8 height 8
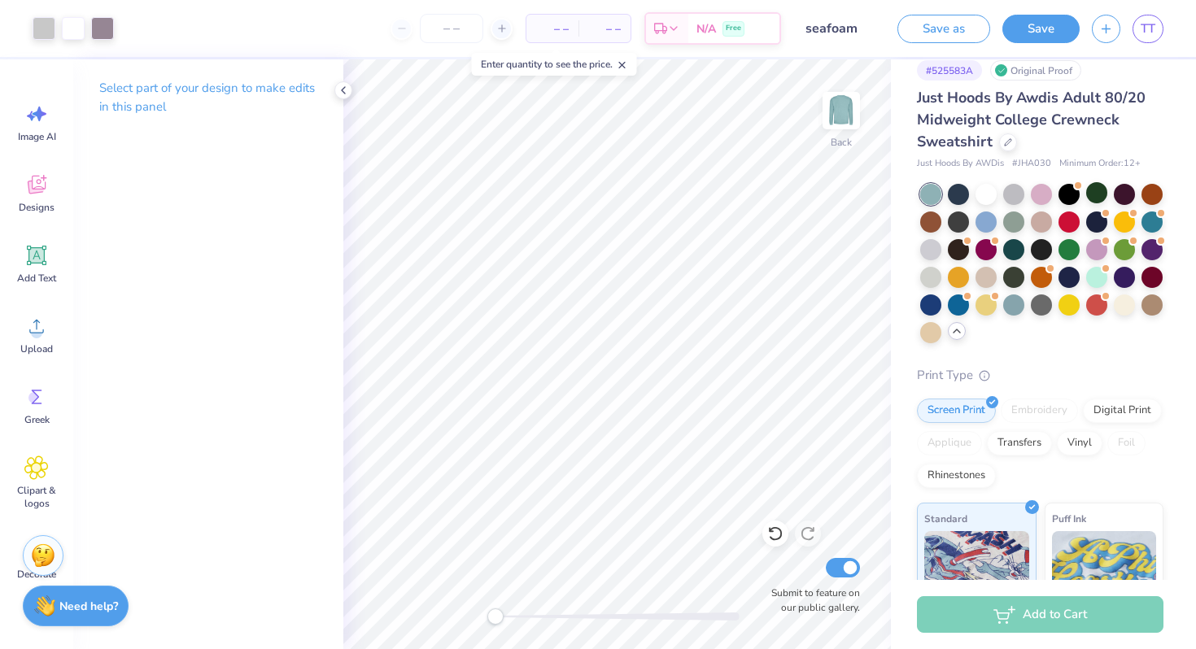
click at [957, 27] on div "Art colors – – Per Item – – Total Est. Delivery N/A Free Design Title seafoam S…" at bounding box center [598, 324] width 1196 height 649
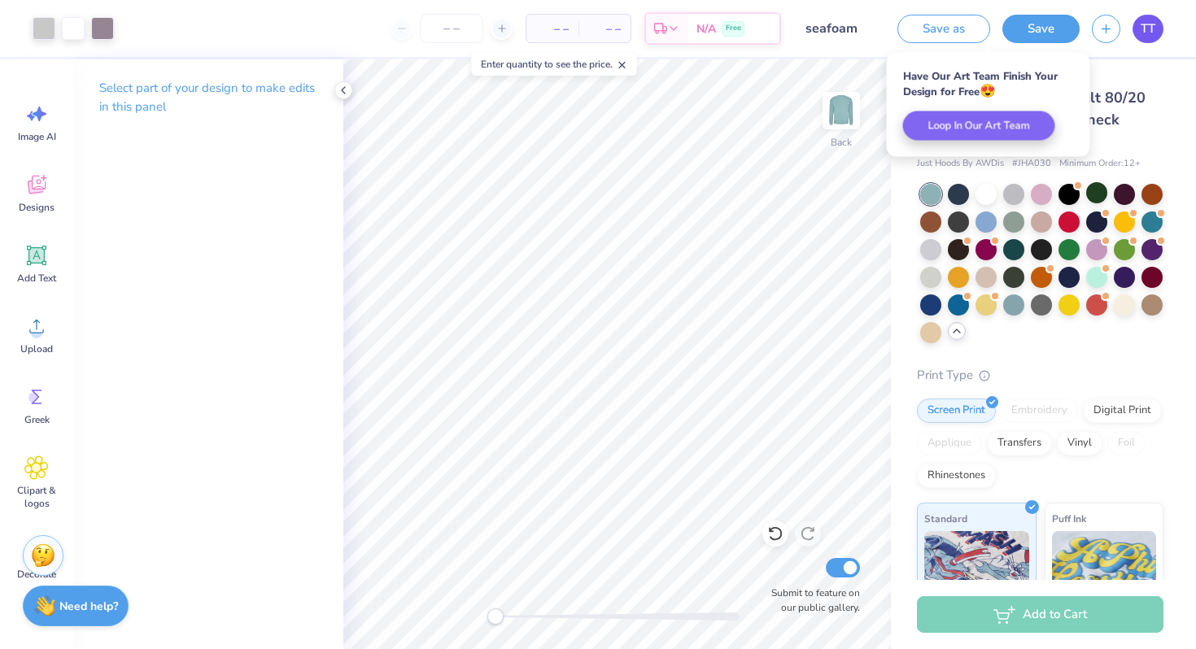
click at [1138, 29] on link "TT" at bounding box center [1147, 29] width 31 height 28
